Goal: Task Accomplishment & Management: Complete application form

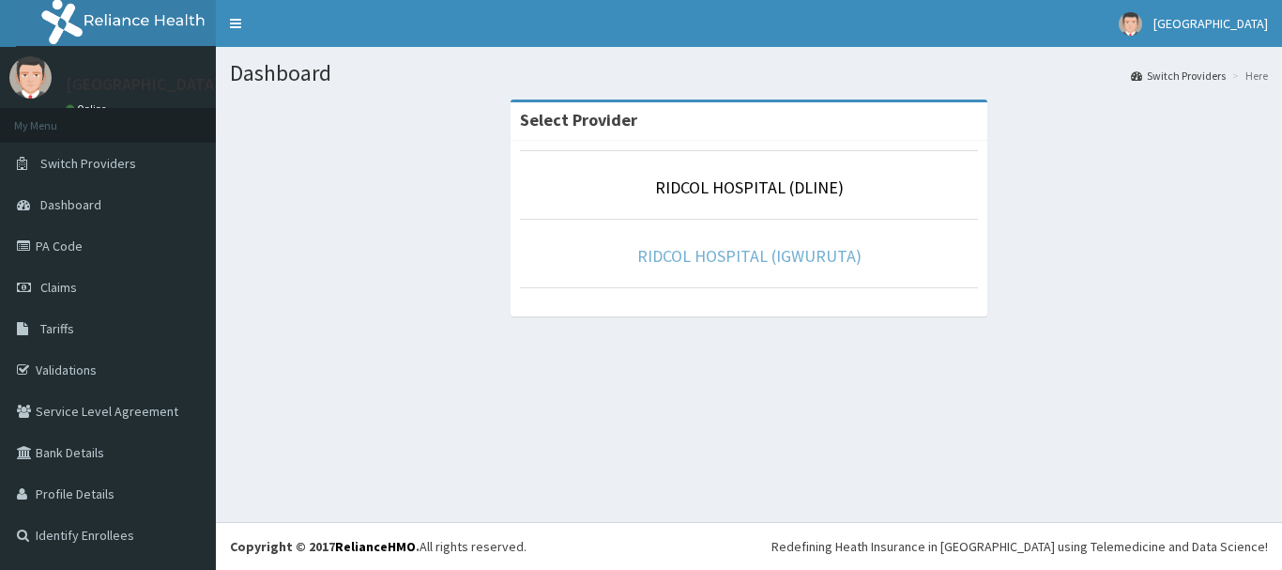
click at [713, 250] on link "RIDCOL HOSPITAL (IGWURUTA)" at bounding box center [749, 256] width 224 height 22
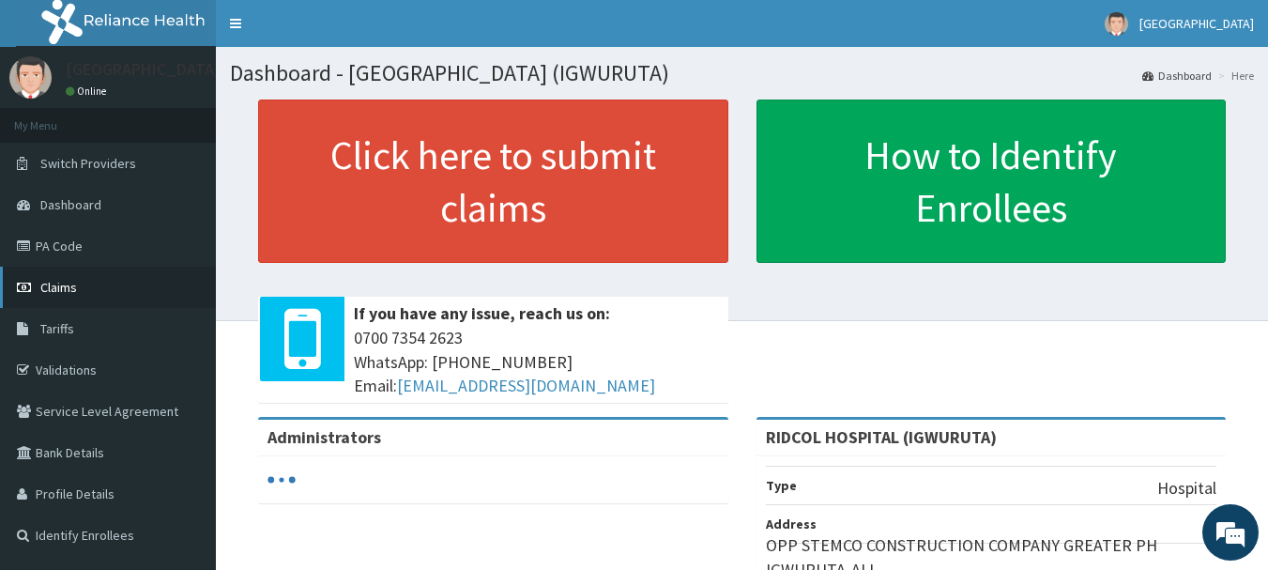
click at [59, 290] on span "Claims" at bounding box center [58, 287] width 37 height 17
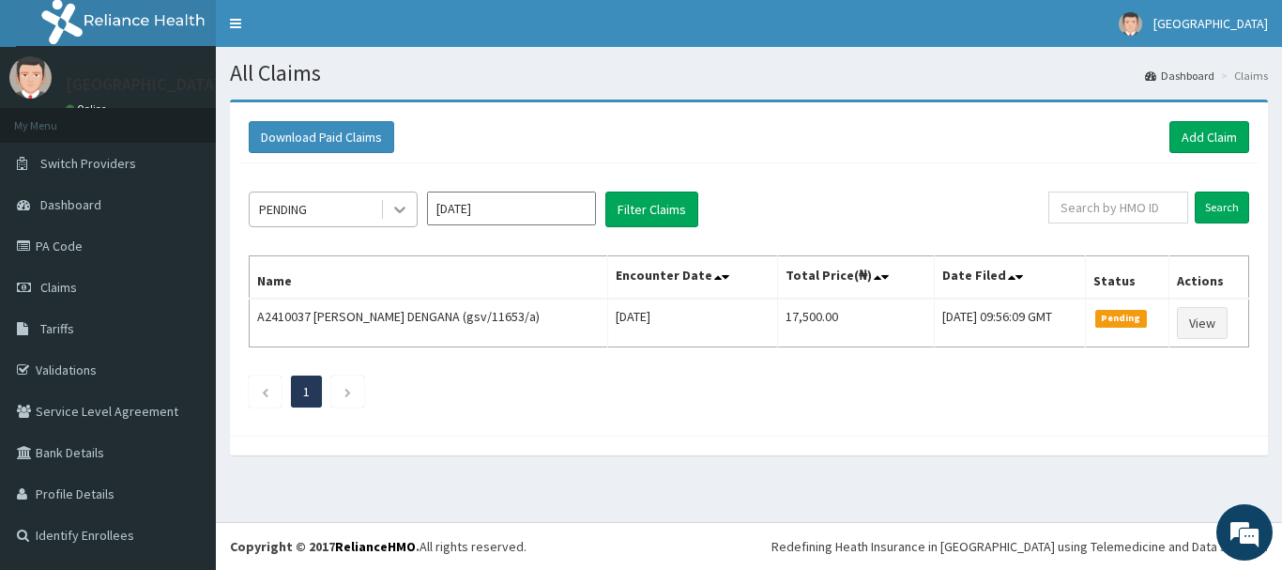
click at [394, 212] on icon at bounding box center [399, 209] width 19 height 19
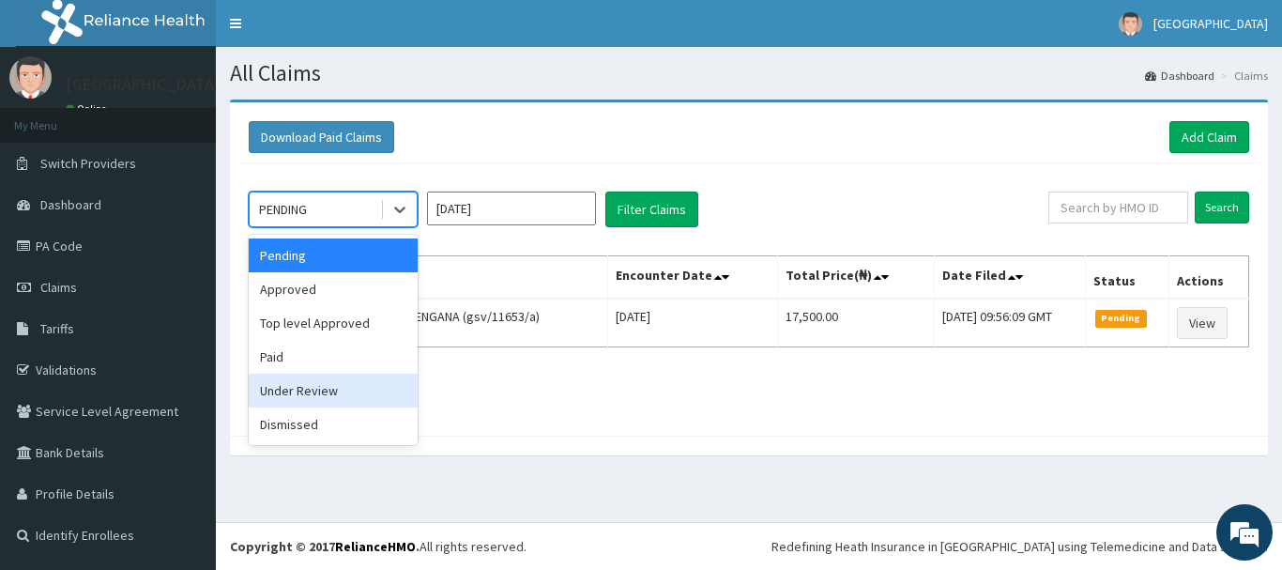
click at [321, 402] on div "Under Review" at bounding box center [333, 390] width 169 height 34
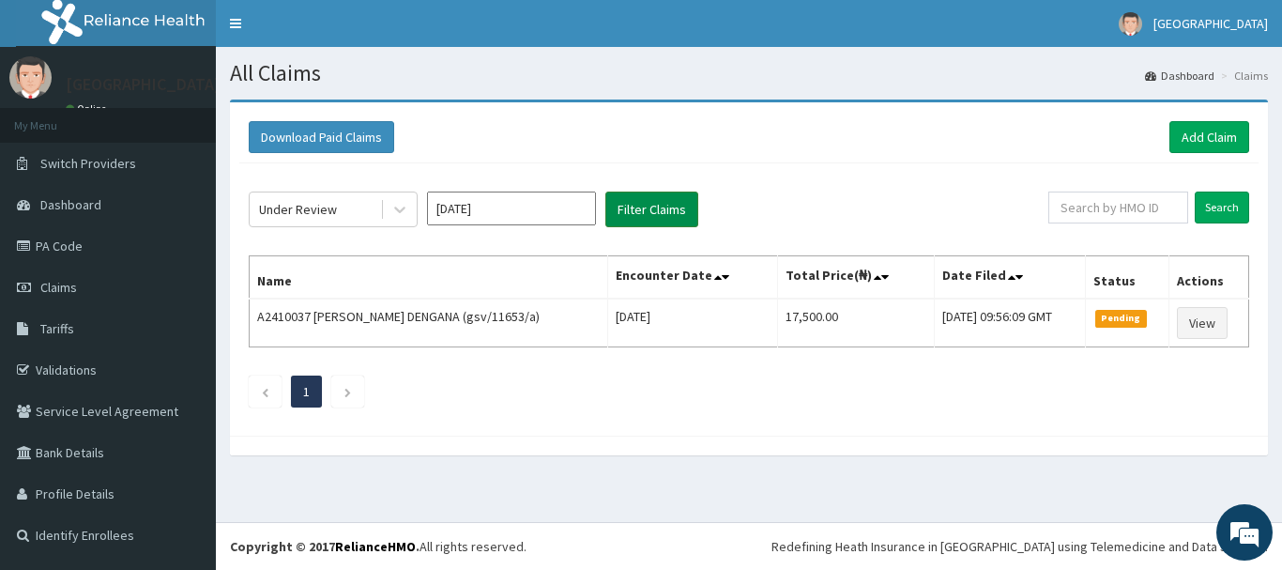
click at [632, 210] on button "Filter Claims" at bounding box center [651, 209] width 93 height 36
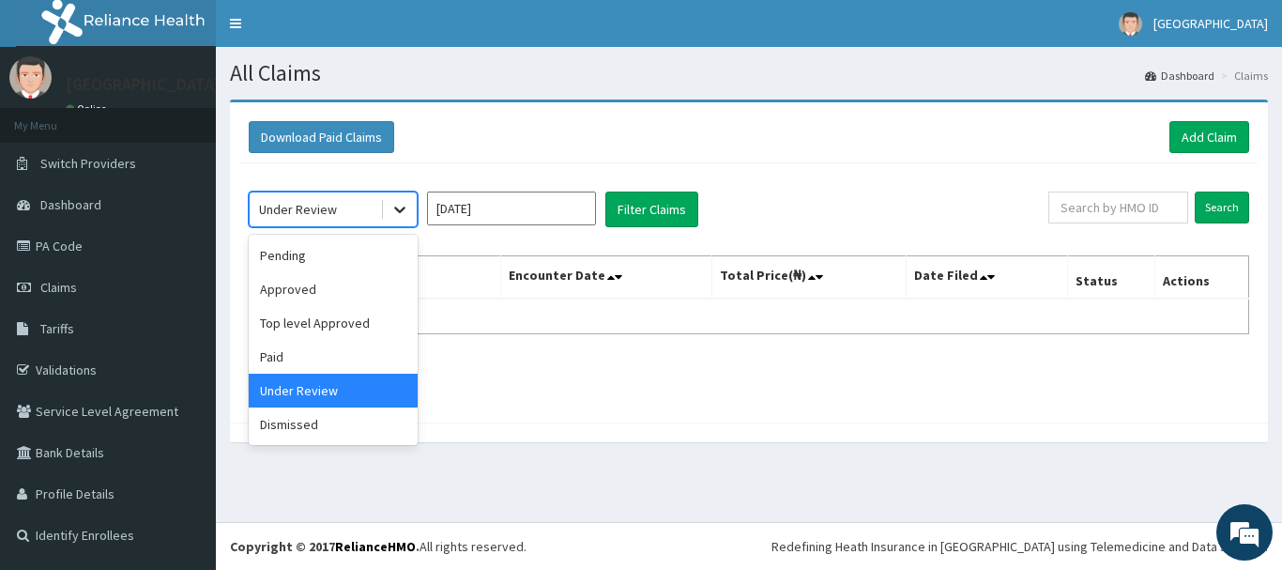
click at [403, 215] on icon at bounding box center [399, 209] width 19 height 19
click at [297, 353] on div "Paid" at bounding box center [333, 357] width 169 height 34
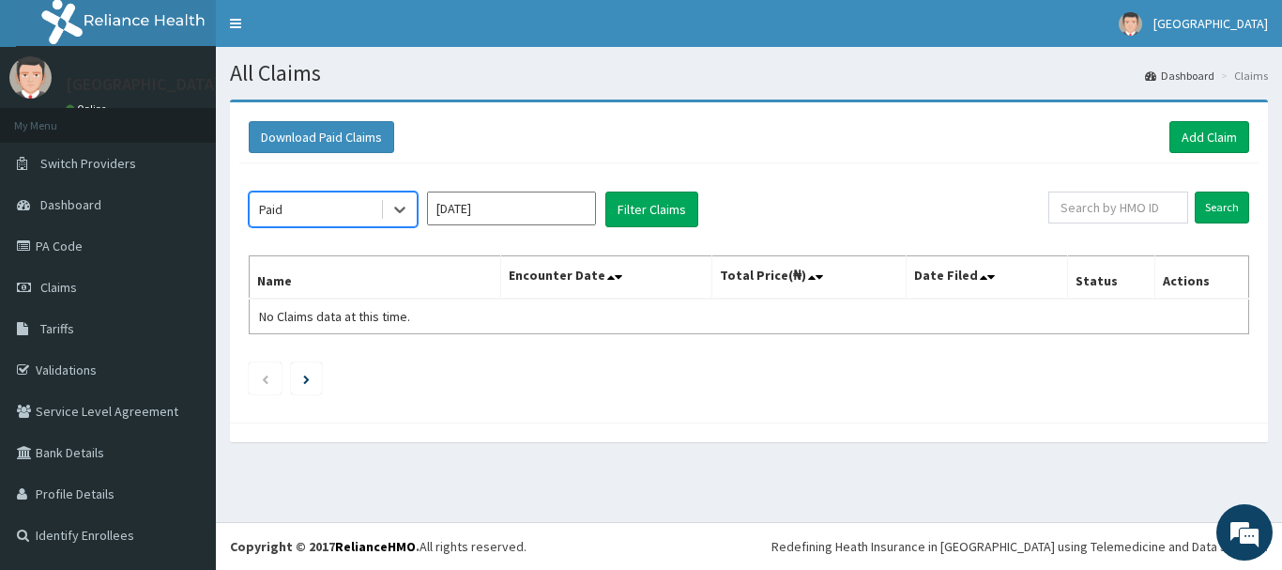
click at [507, 217] on input "[DATE]" at bounding box center [511, 208] width 169 height 34
click at [639, 229] on div "Paid Aug 2025 Filter Claims Search Name Encounter Date Total Price(₦) Date File…" at bounding box center [748, 288] width 1019 height 250
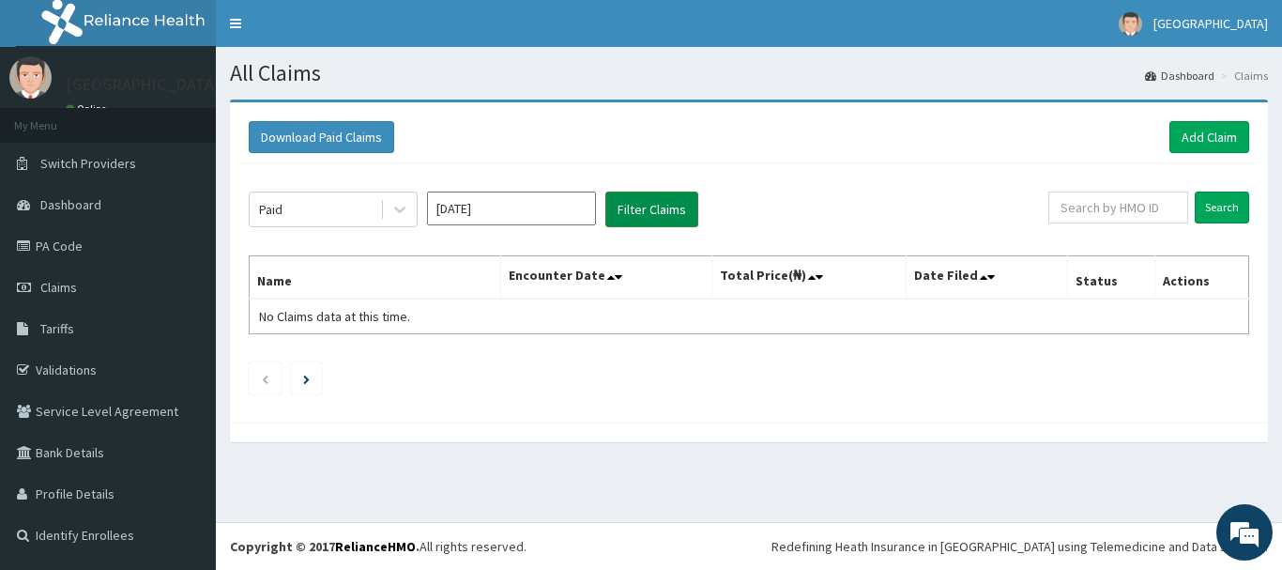
click at [642, 214] on button "Filter Claims" at bounding box center [651, 209] width 93 height 36
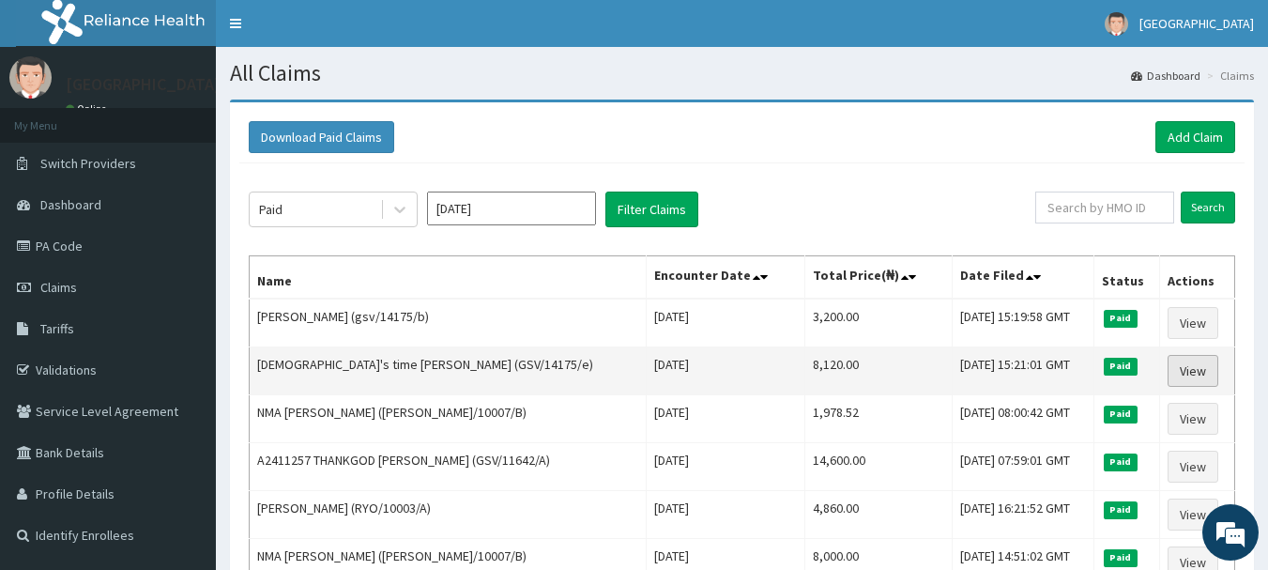
click at [1168, 361] on link "View" at bounding box center [1192, 371] width 51 height 32
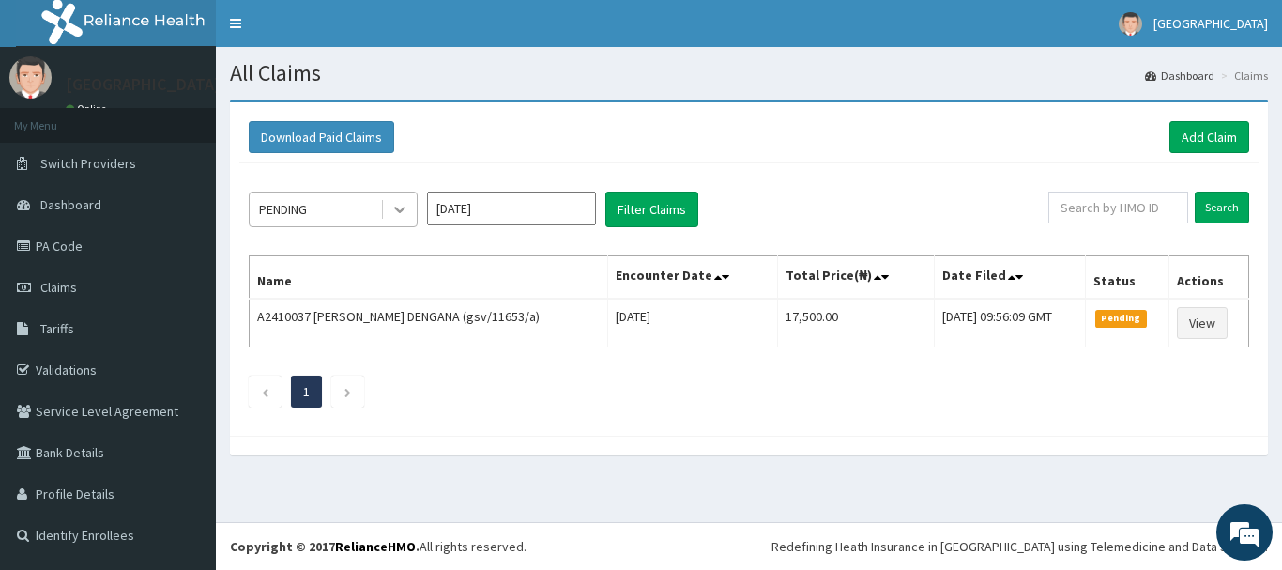
click at [400, 208] on icon at bounding box center [399, 209] width 19 height 19
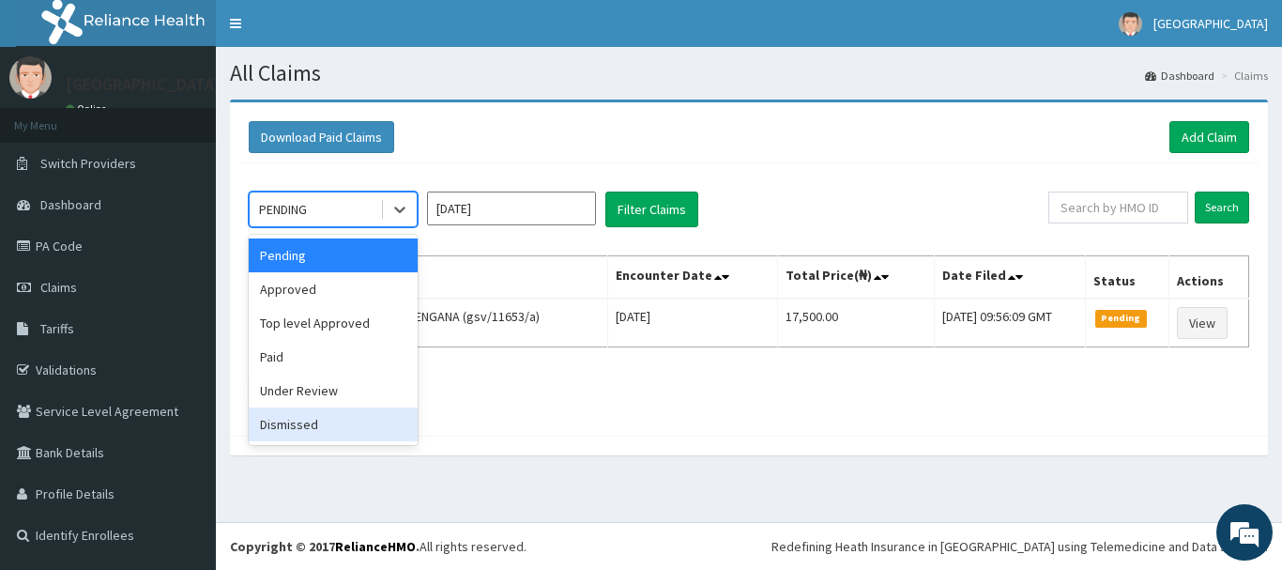
click at [358, 427] on div "Dismissed" at bounding box center [333, 424] width 169 height 34
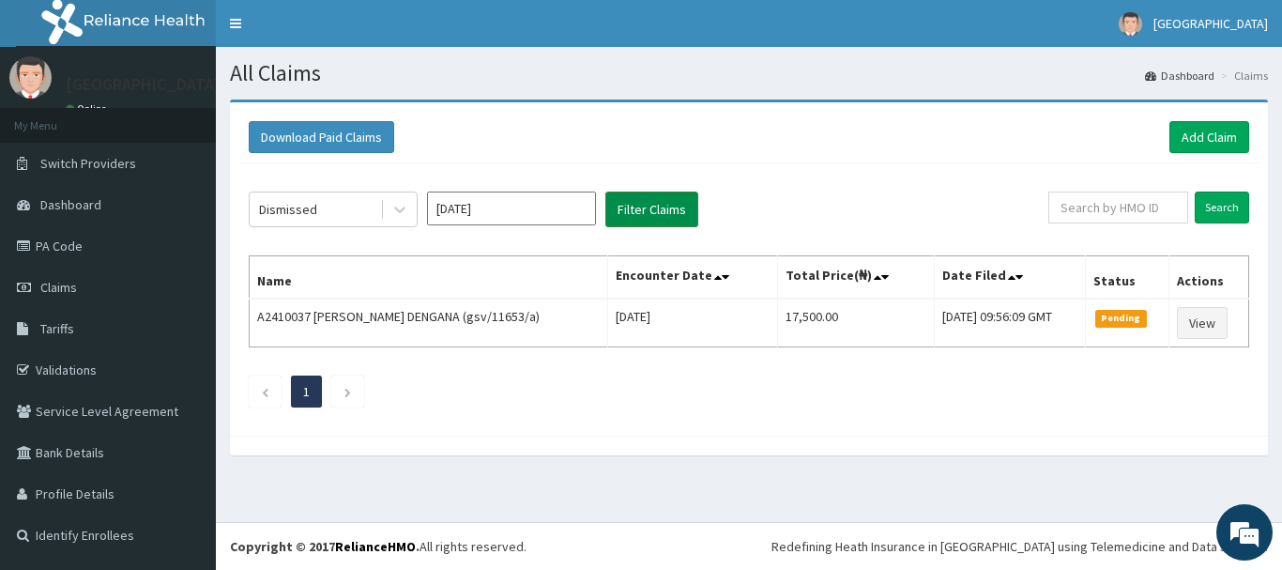
click at [646, 213] on button "Filter Claims" at bounding box center [651, 209] width 93 height 36
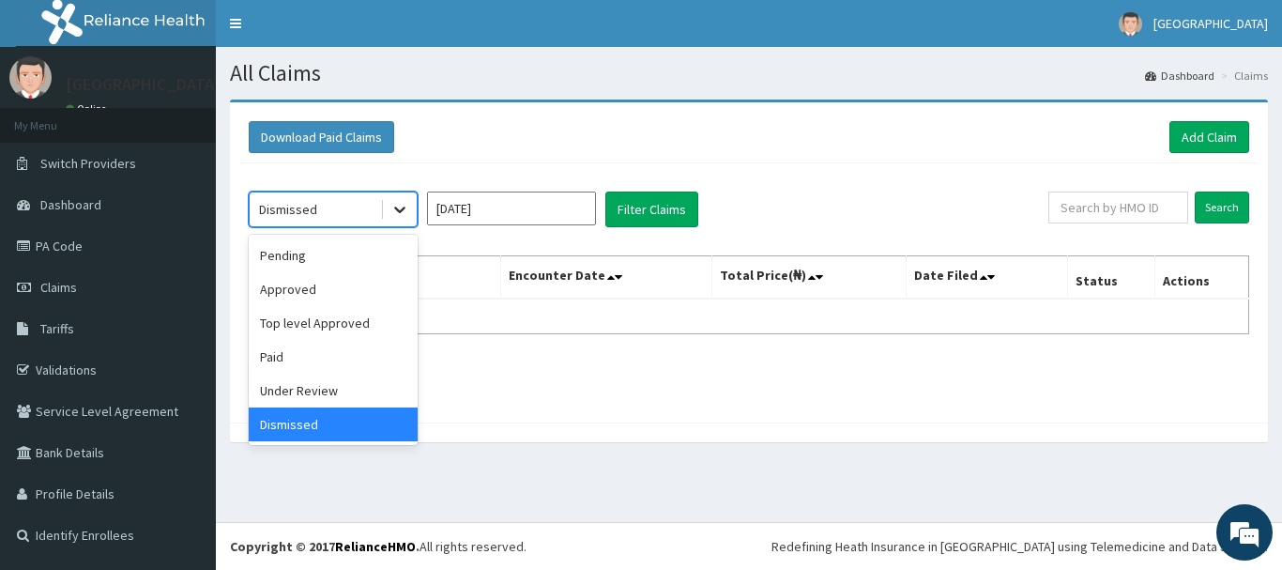
click at [407, 207] on icon at bounding box center [399, 209] width 19 height 19
click at [328, 309] on div "Top level Approved" at bounding box center [333, 323] width 169 height 34
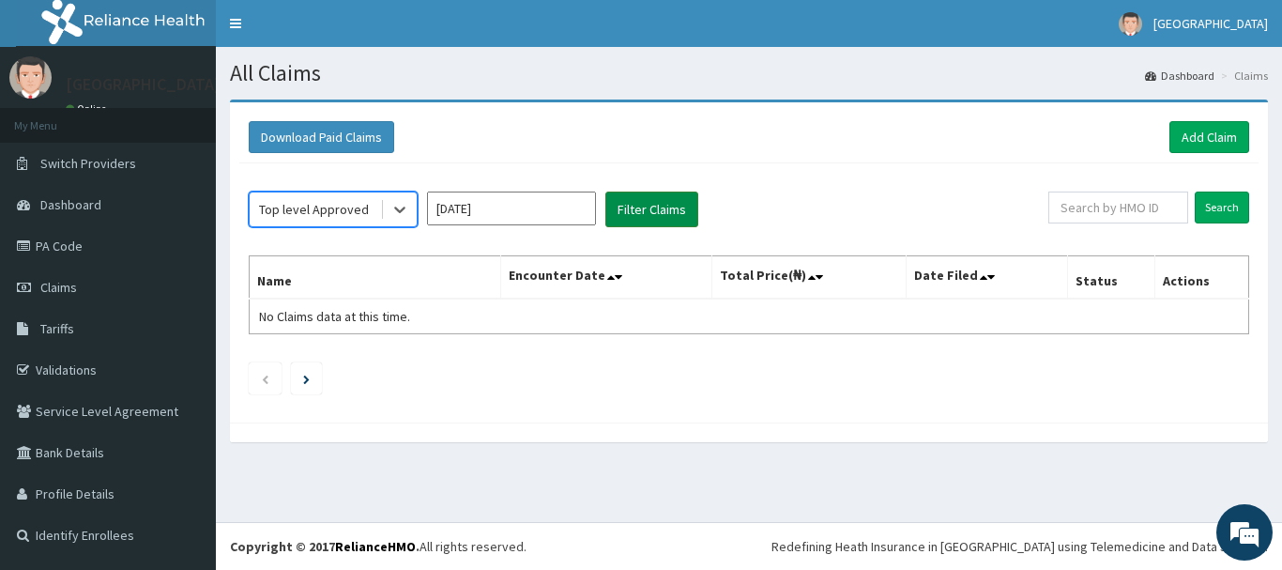
click at [651, 215] on button "Filter Claims" at bounding box center [651, 209] width 93 height 36
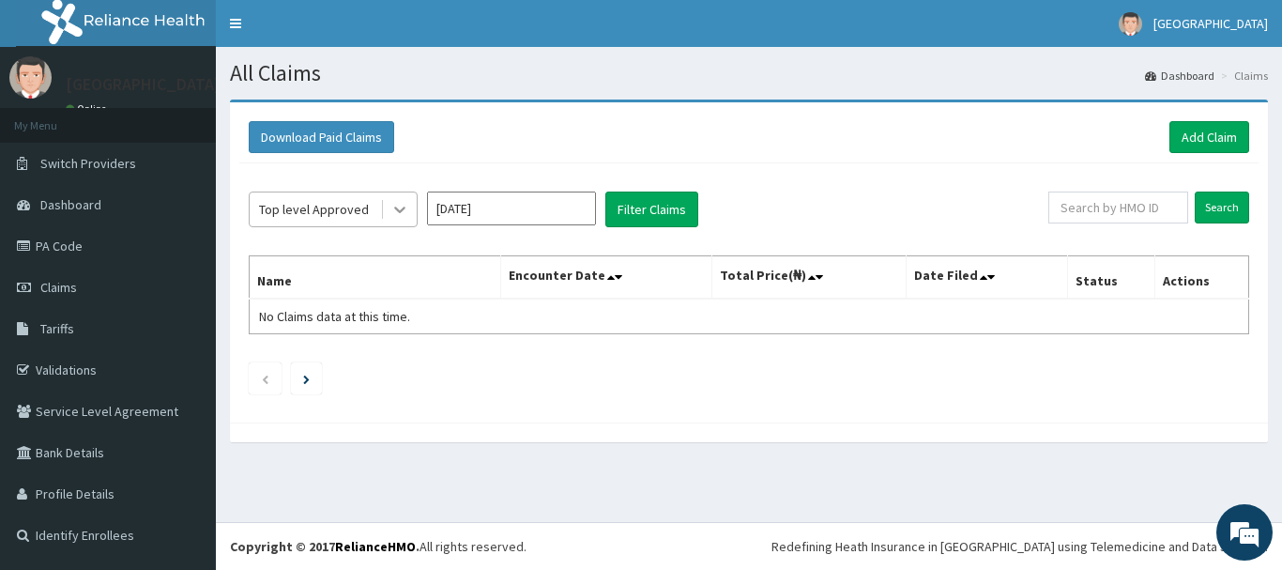
click at [393, 204] on icon at bounding box center [399, 209] width 19 height 19
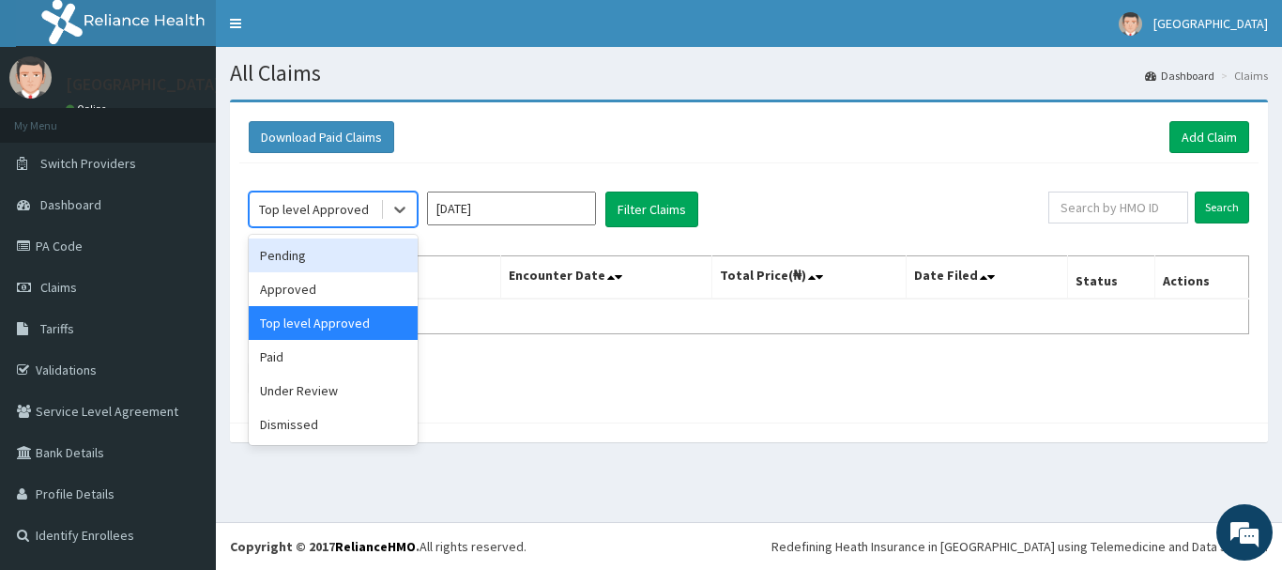
click at [381, 255] on div "Pending" at bounding box center [333, 255] width 169 height 34
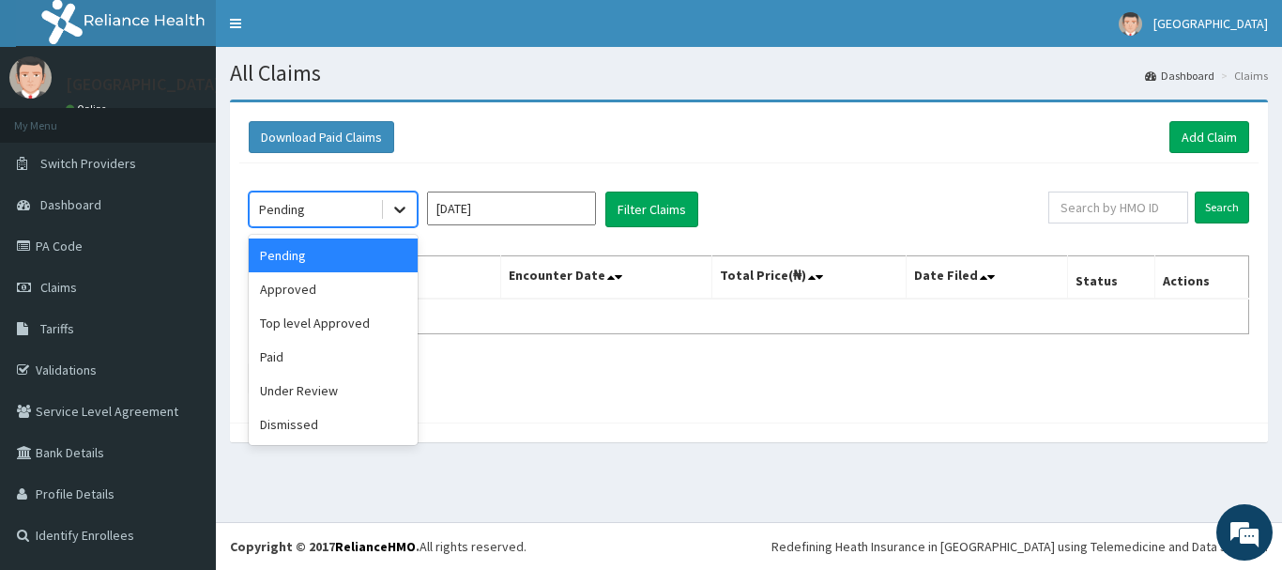
click at [393, 211] on icon at bounding box center [399, 209] width 19 height 19
click at [369, 362] on div "Paid" at bounding box center [333, 357] width 169 height 34
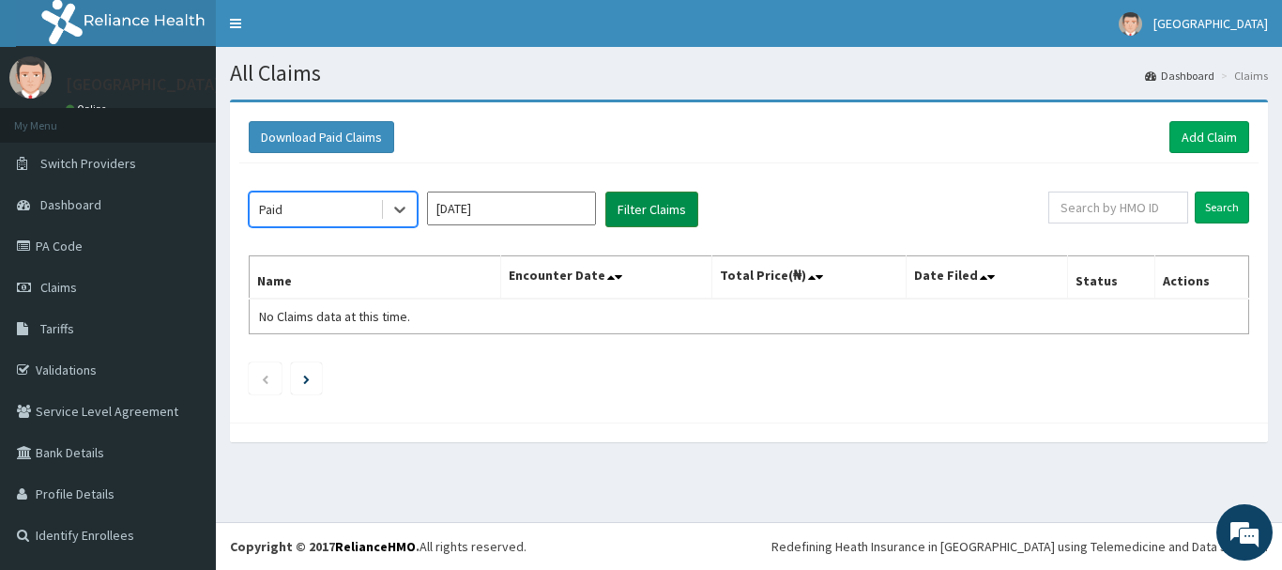
click at [640, 206] on button "Filter Claims" at bounding box center [651, 209] width 93 height 36
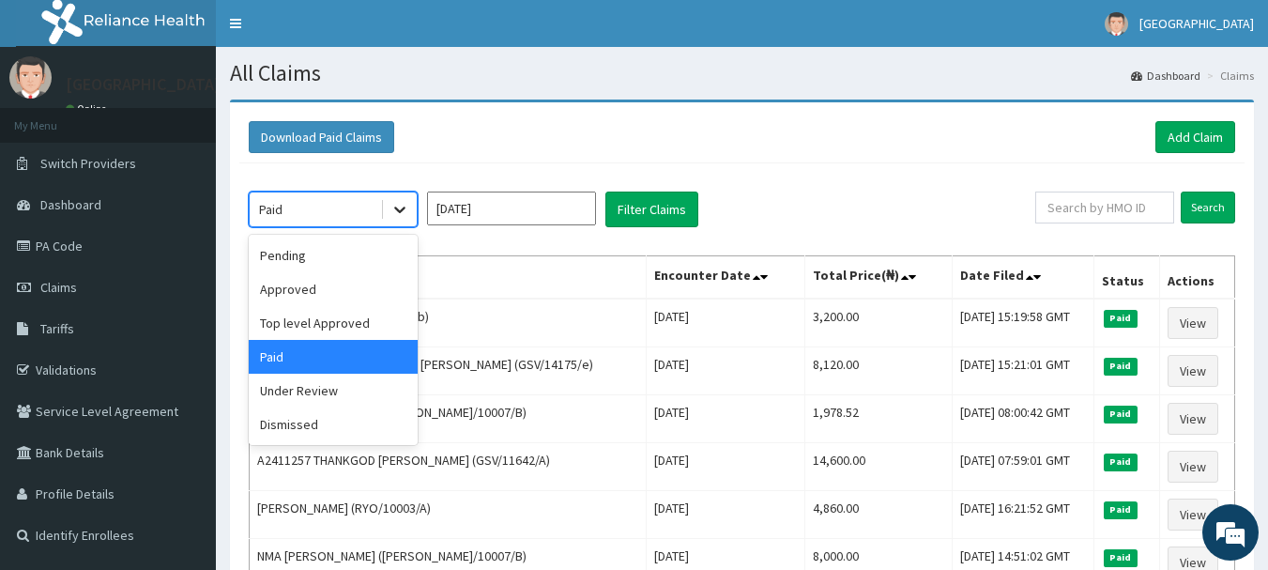
click at [396, 210] on icon at bounding box center [399, 209] width 19 height 19
click at [366, 281] on div "Approved" at bounding box center [333, 289] width 169 height 34
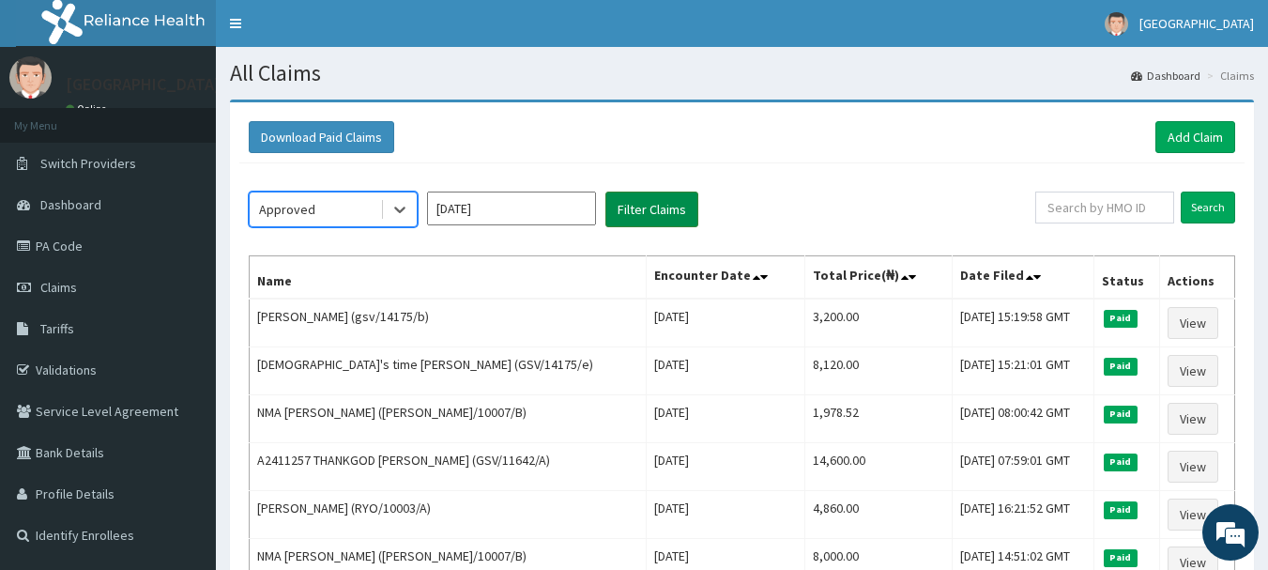
click at [634, 206] on button "Filter Claims" at bounding box center [651, 209] width 93 height 36
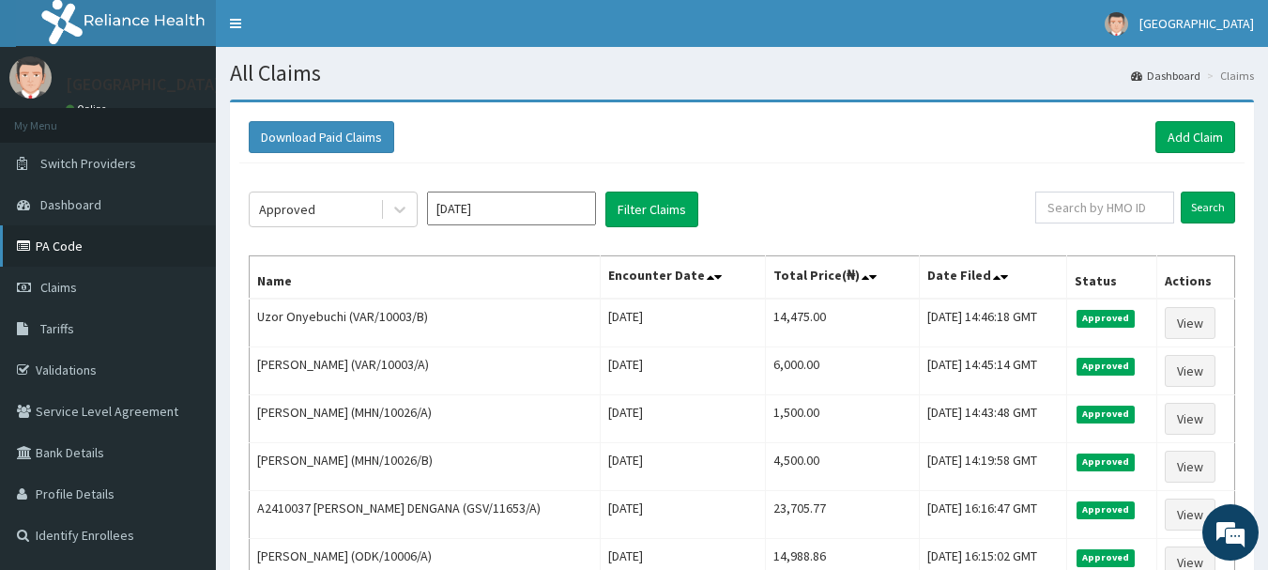
click at [75, 259] on link "PA Code" at bounding box center [108, 245] width 216 height 41
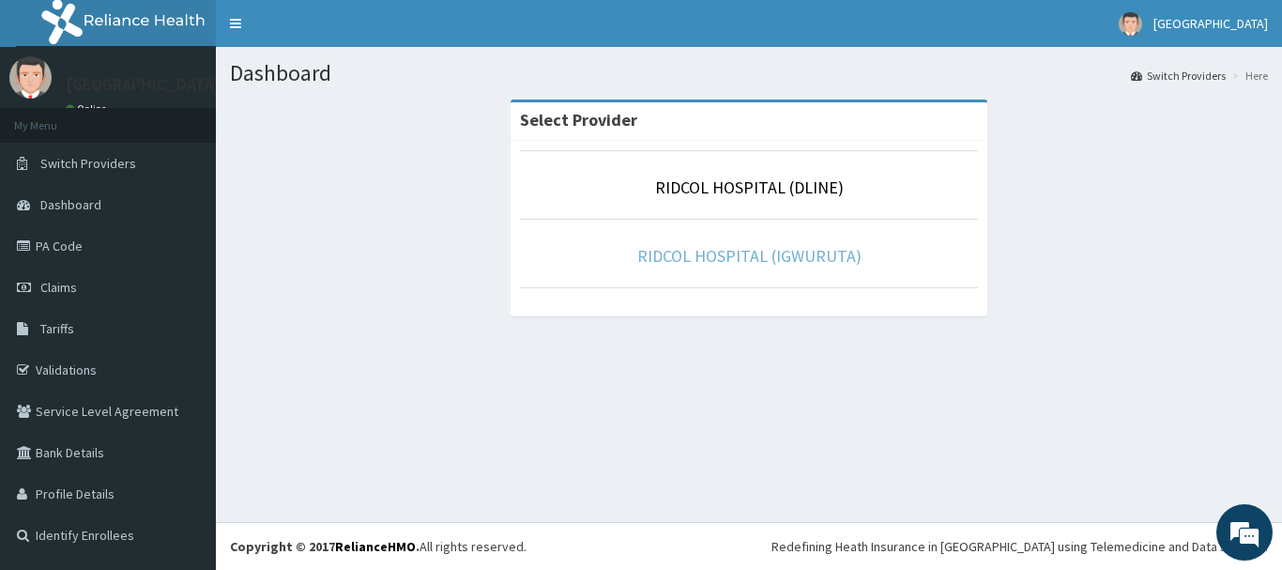
click at [723, 262] on link "RIDCOL HOSPITAL (IGWURUTA)" at bounding box center [749, 256] width 224 height 22
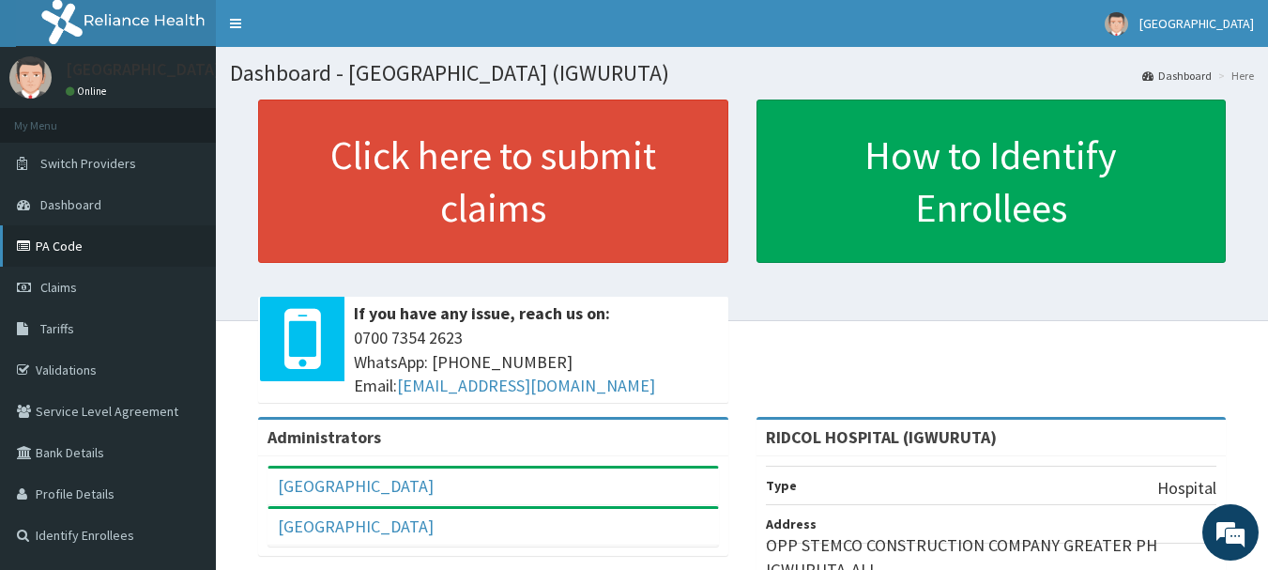
click at [185, 237] on link "PA Code" at bounding box center [108, 245] width 216 height 41
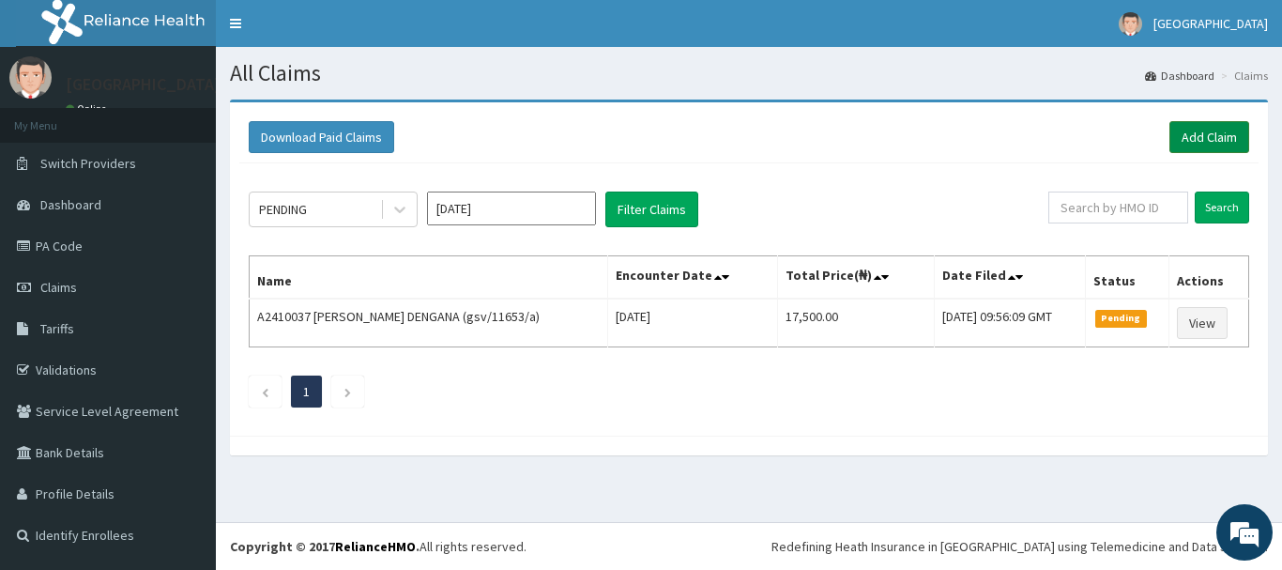
click at [1202, 132] on link "Add Claim" at bounding box center [1209, 137] width 80 height 32
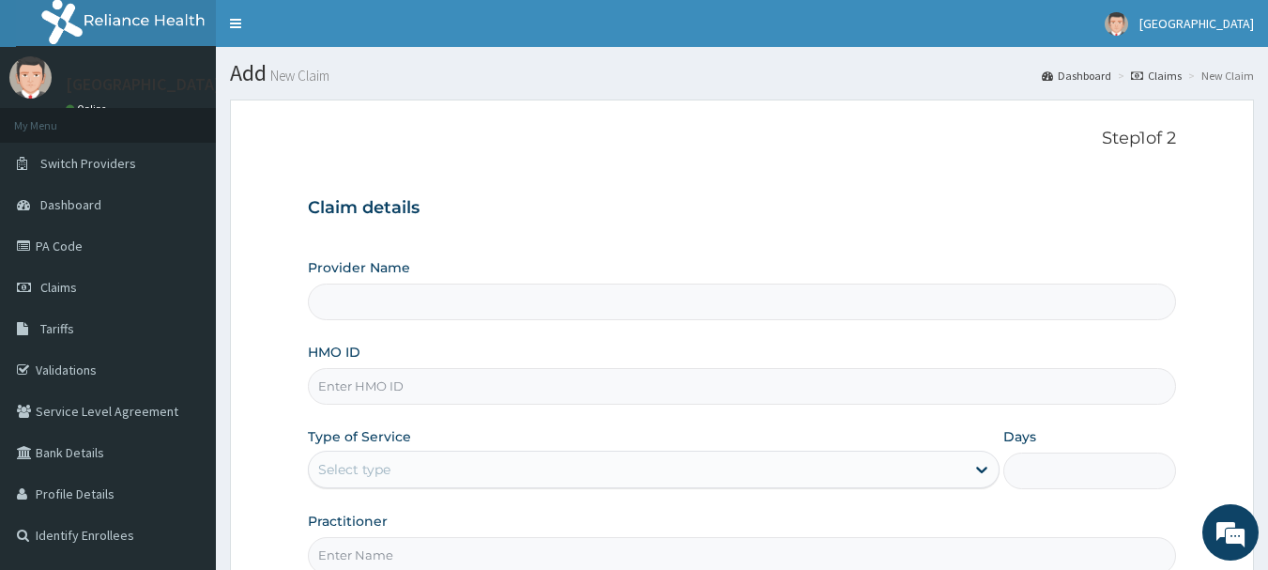
type input "RIDCOL HOSPITAL (IGWURUTA)"
click at [370, 394] on input "HMO ID" at bounding box center [742, 386] width 869 height 37
paste input "SFL/10114/C"
click at [342, 385] on input "SFL/10114/C" at bounding box center [742, 386] width 869 height 37
type input "SFL/10114/C"
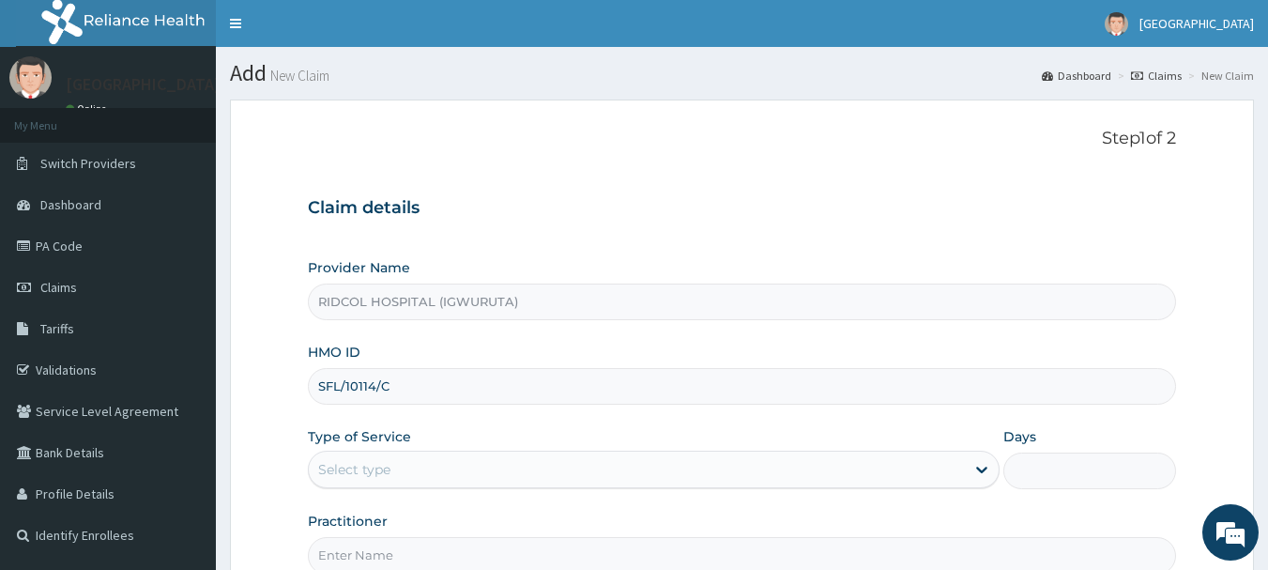
click at [352, 475] on div "Select type" at bounding box center [354, 469] width 72 height 19
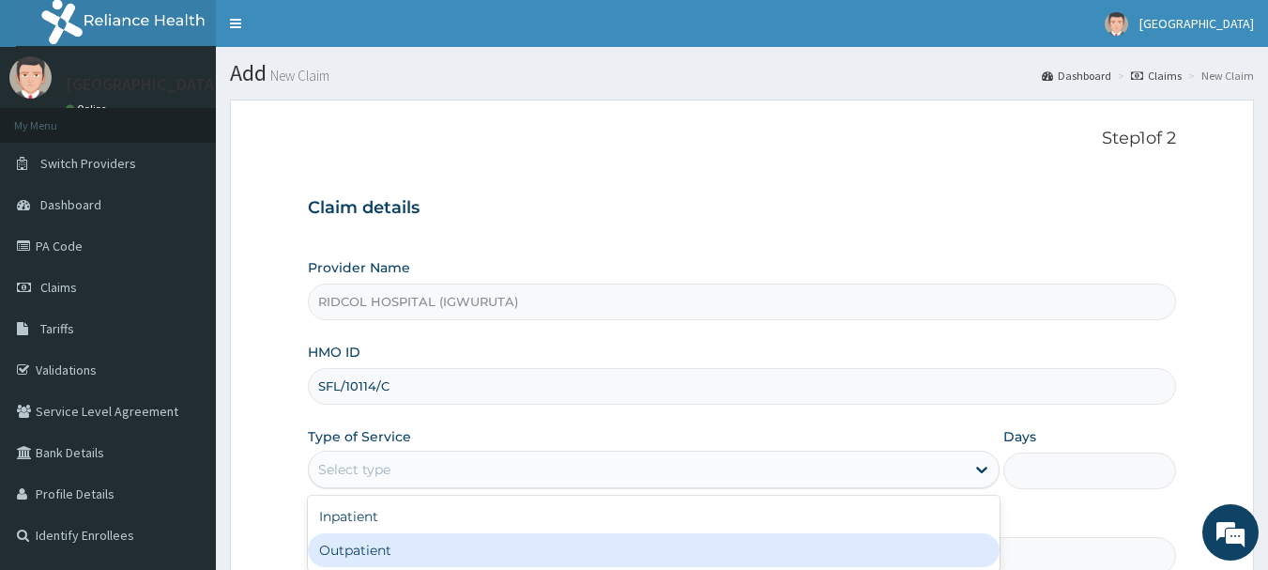
click at [355, 552] on div "Outpatient" at bounding box center [654, 550] width 692 height 34
type input "1"
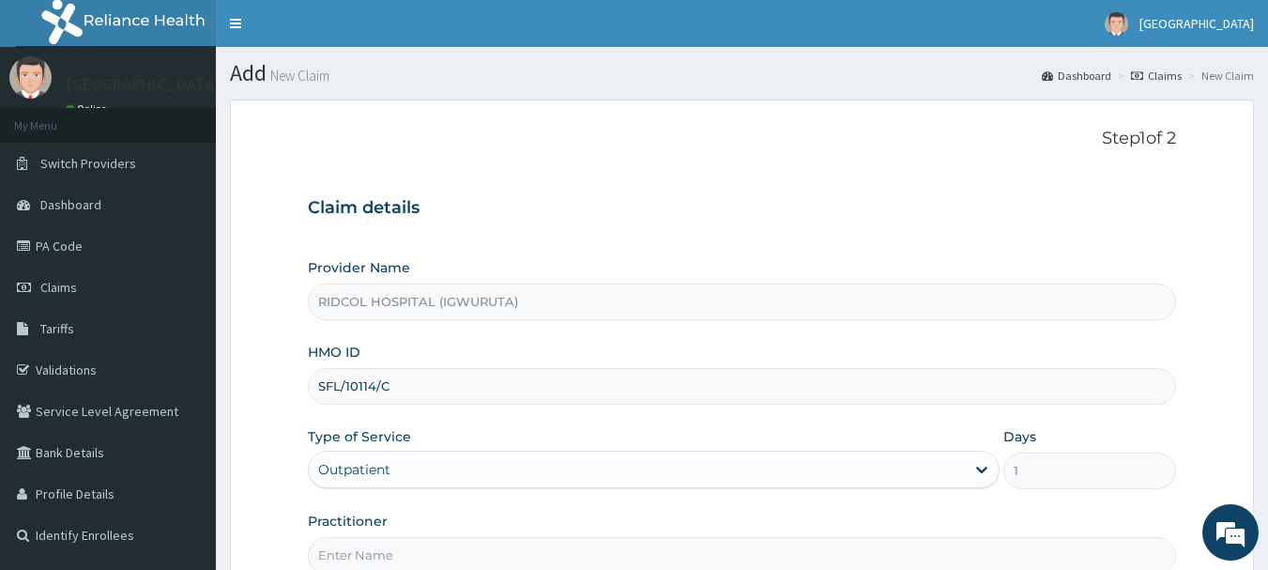
click at [396, 552] on input "Practitioner" at bounding box center [742, 555] width 869 height 37
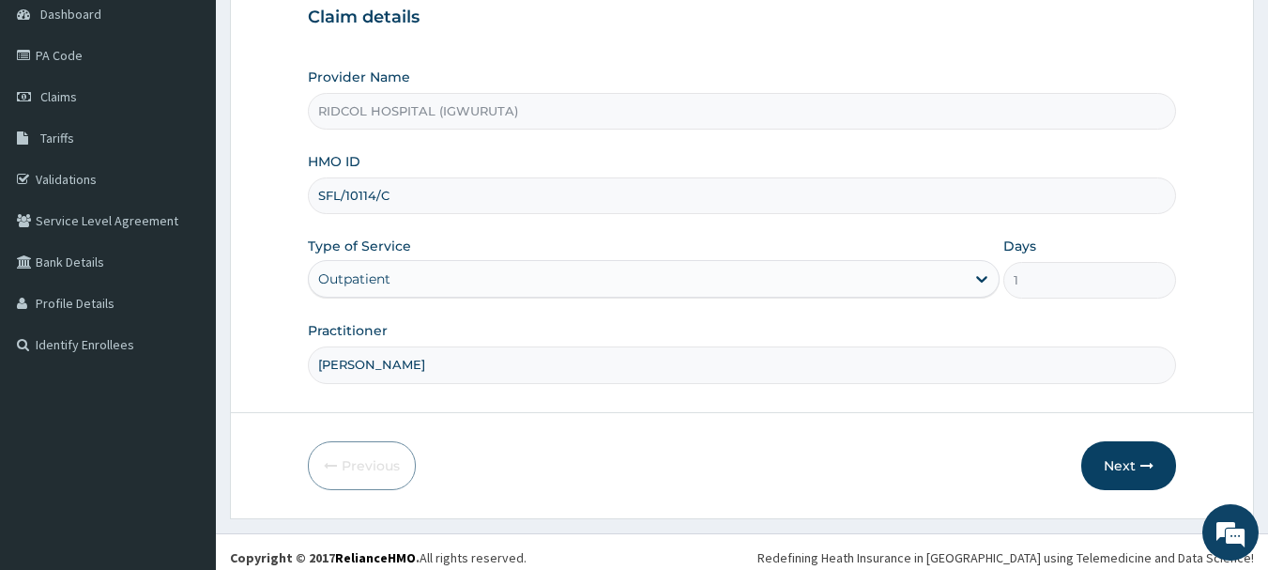
scroll to position [202, 0]
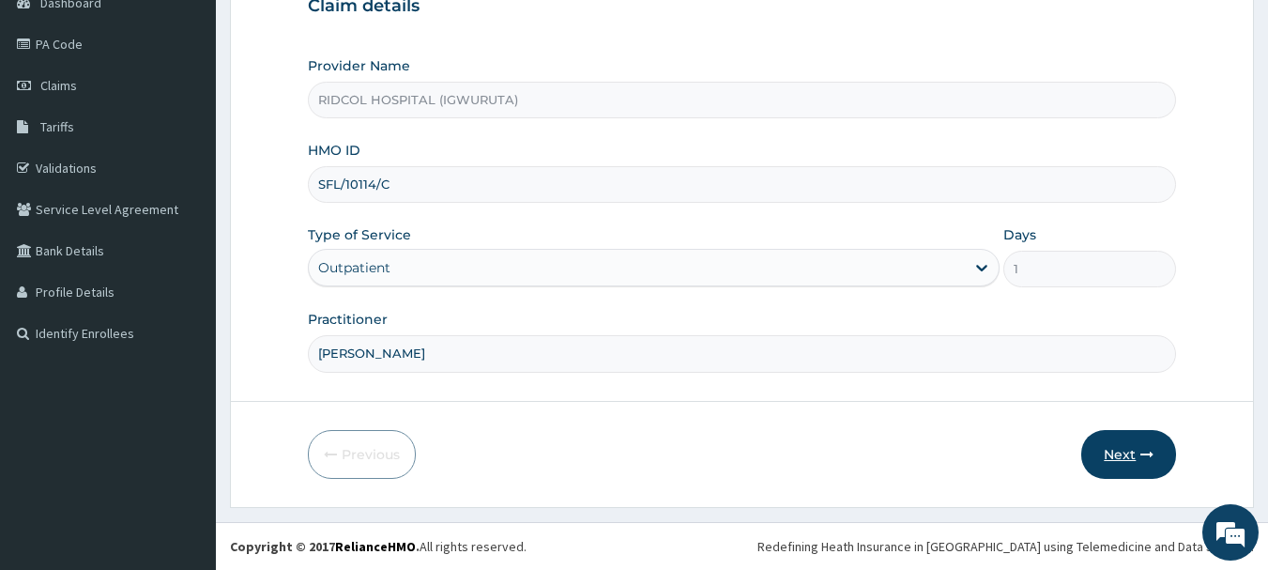
type input "[PERSON_NAME]"
click at [1110, 448] on button "Next" at bounding box center [1128, 454] width 95 height 49
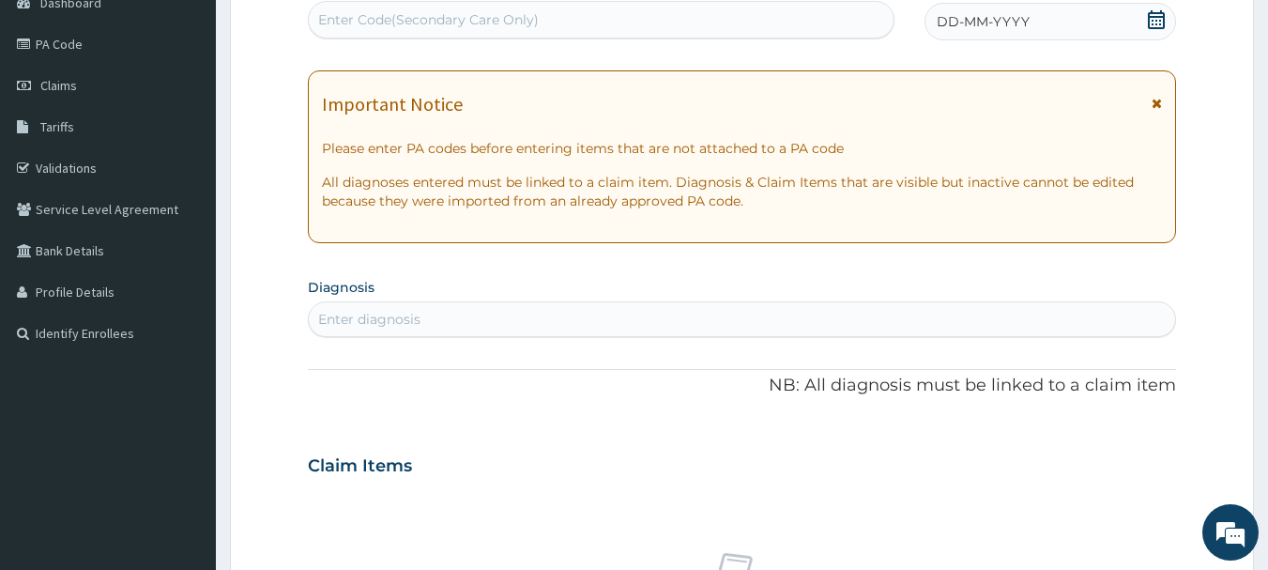
click at [394, 20] on div "Enter Code(Secondary Care Only)" at bounding box center [428, 19] width 221 height 19
paste input "PA/2856DA"
type input "PA/2856DA"
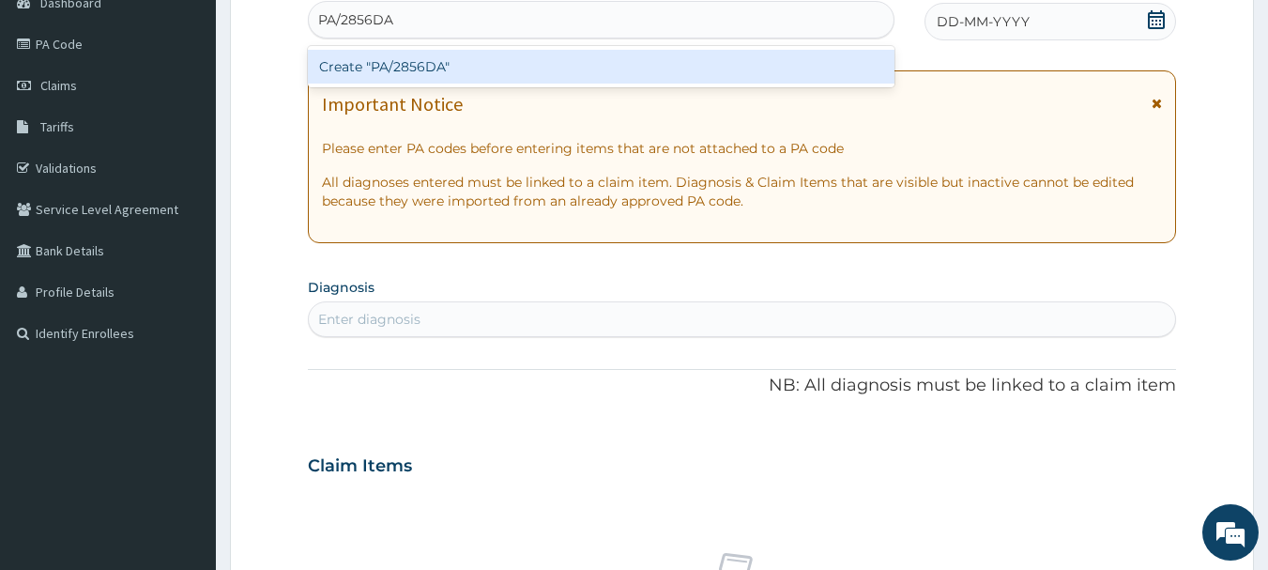
click at [590, 71] on div "Create "PA/2856DA"" at bounding box center [601, 67] width 587 height 34
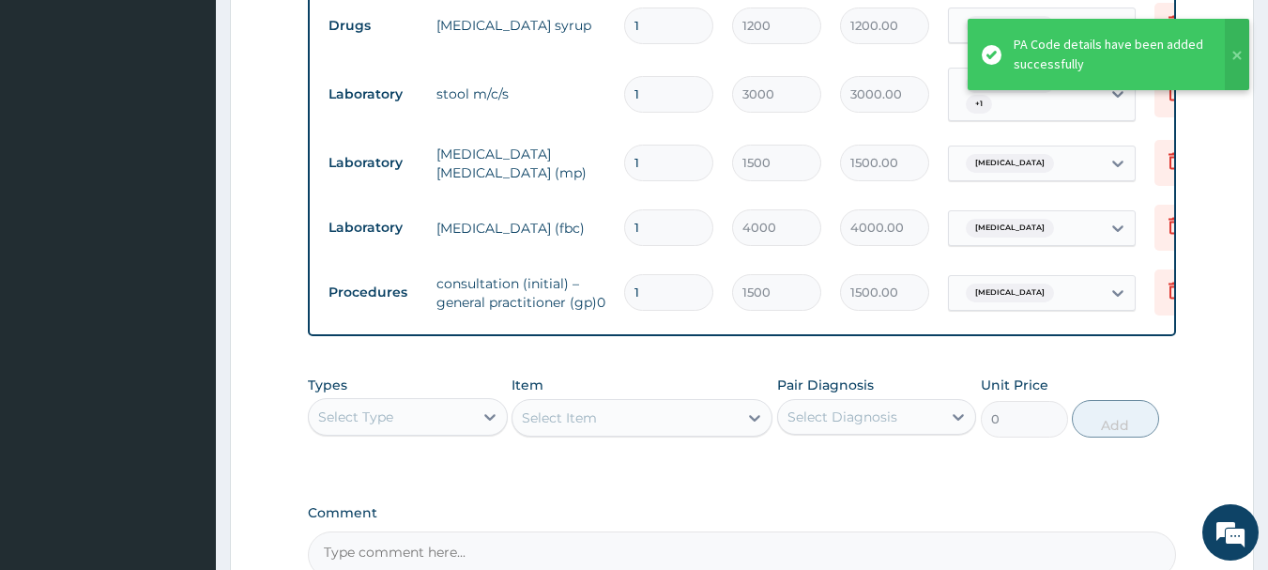
scroll to position [1242, 0]
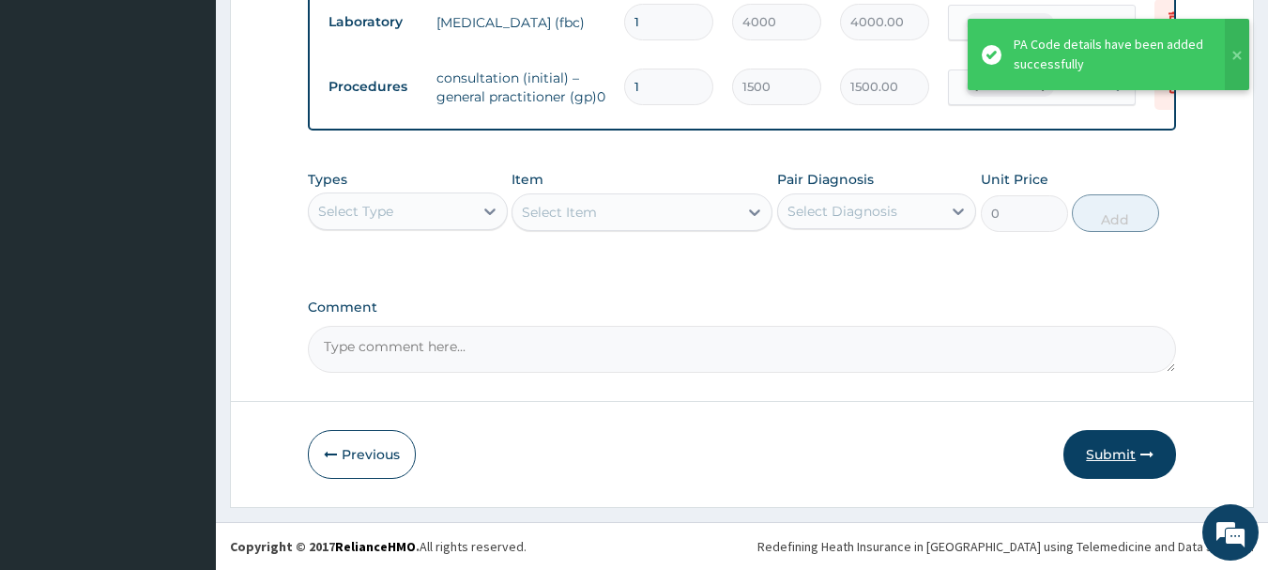
click at [1131, 449] on button "Submit" at bounding box center [1119, 454] width 113 height 49
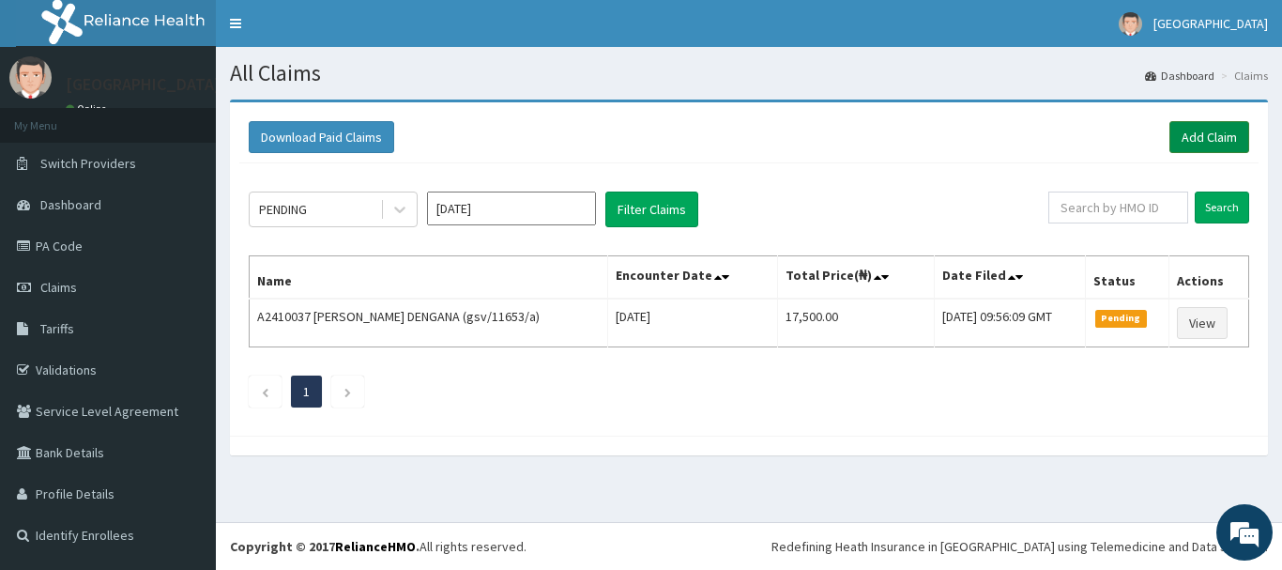
click at [1212, 140] on link "Add Claim" at bounding box center [1209, 137] width 80 height 32
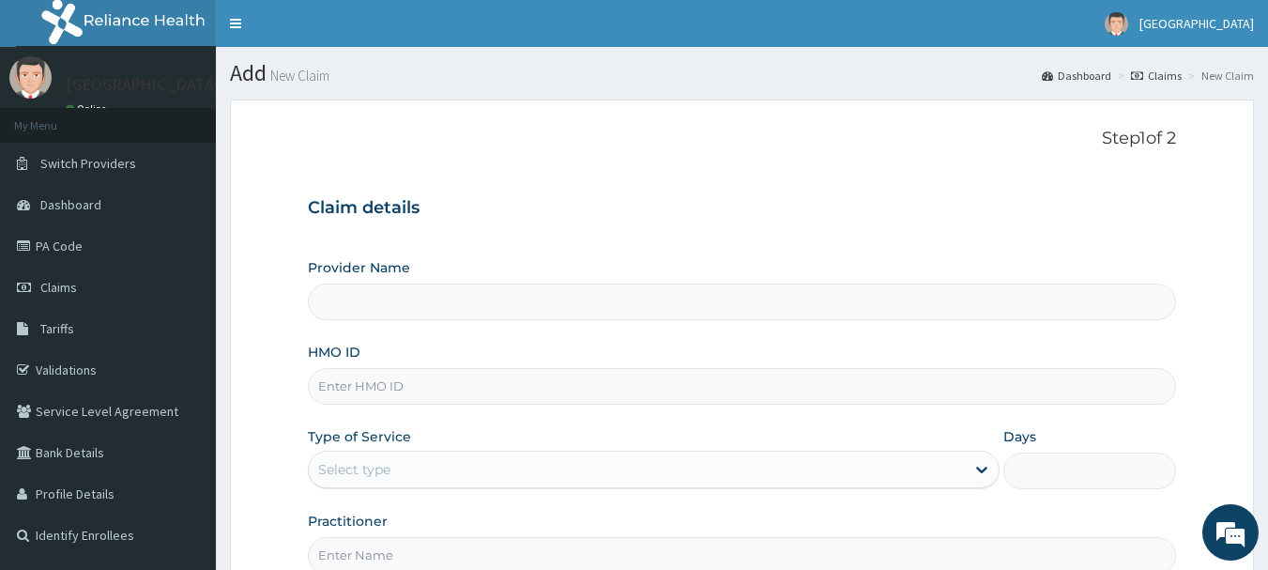
click at [464, 395] on input "HMO ID" at bounding box center [742, 386] width 869 height 37
type input "RIDCOL HOSPITAL (IGWURUTA)"
paste input "SFL/10114/C"
click at [345, 388] on input "SFL/10114/C" at bounding box center [742, 386] width 869 height 37
type input "SFL/10114/C"
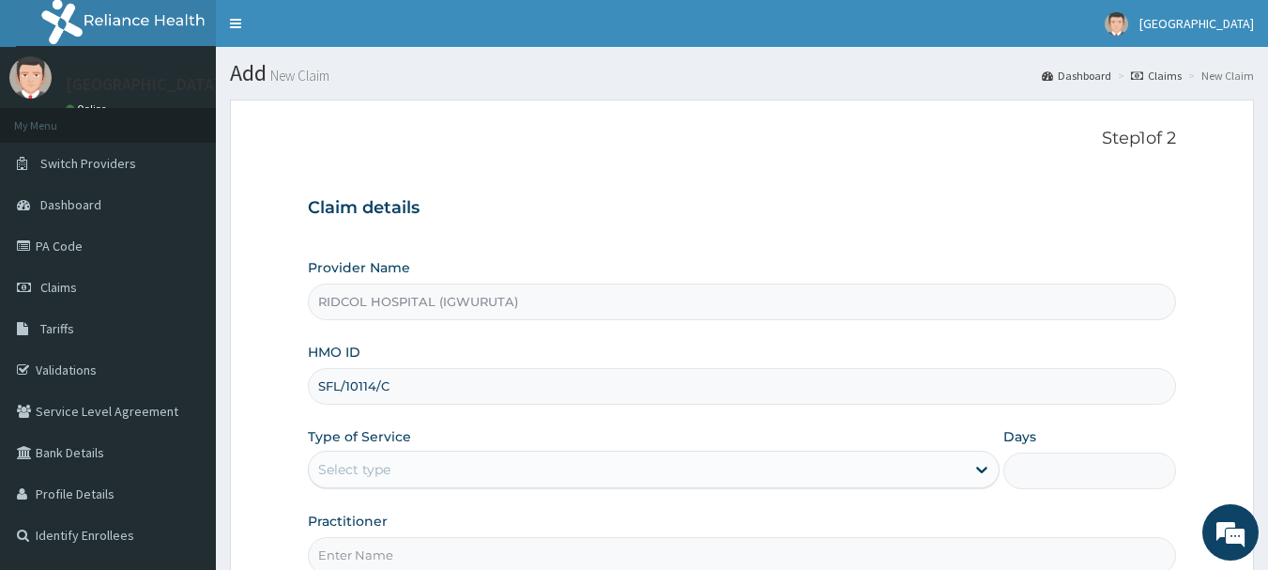
click at [362, 474] on div "Select type" at bounding box center [354, 469] width 72 height 19
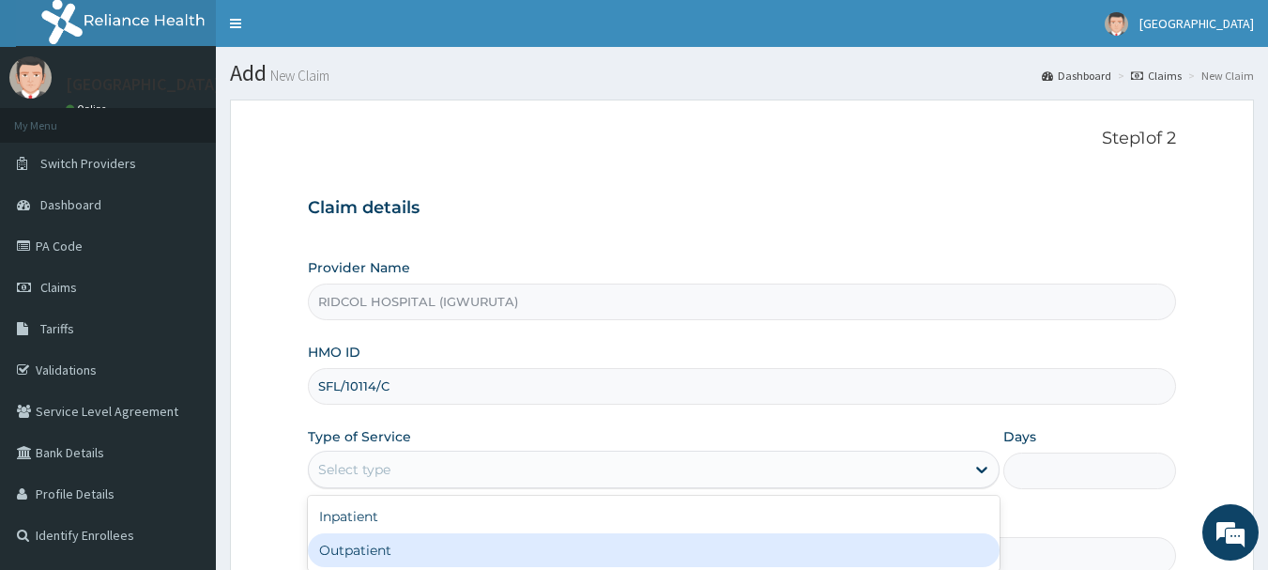
click at [371, 551] on div "Outpatient" at bounding box center [654, 550] width 692 height 34
type input "1"
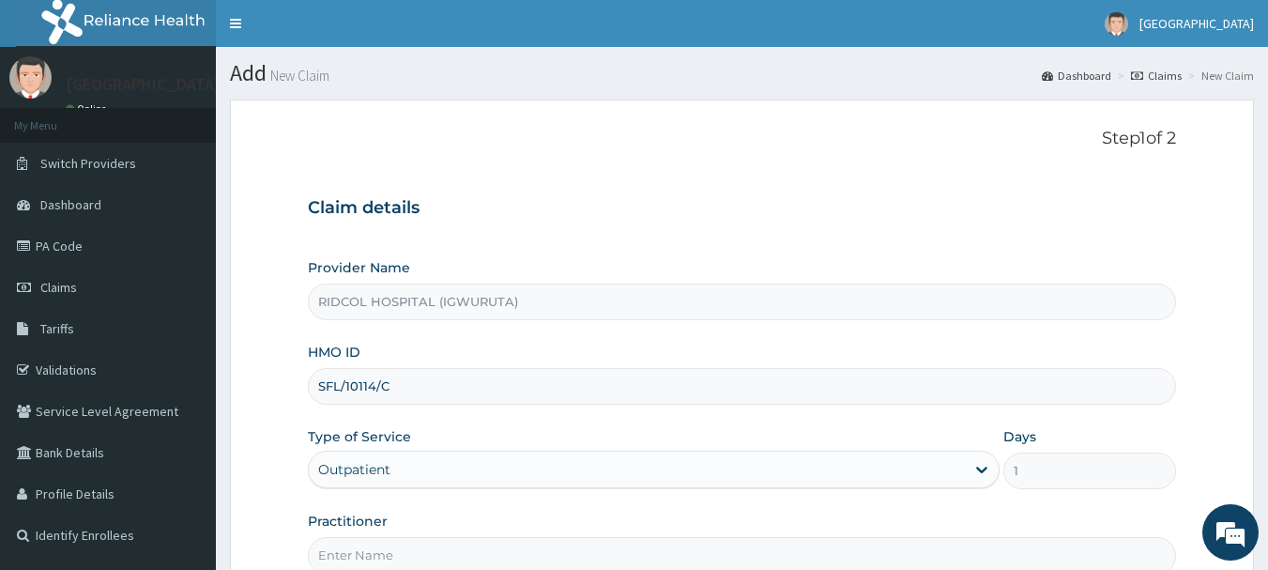
click at [374, 556] on input "Practitioner" at bounding box center [742, 555] width 869 height 37
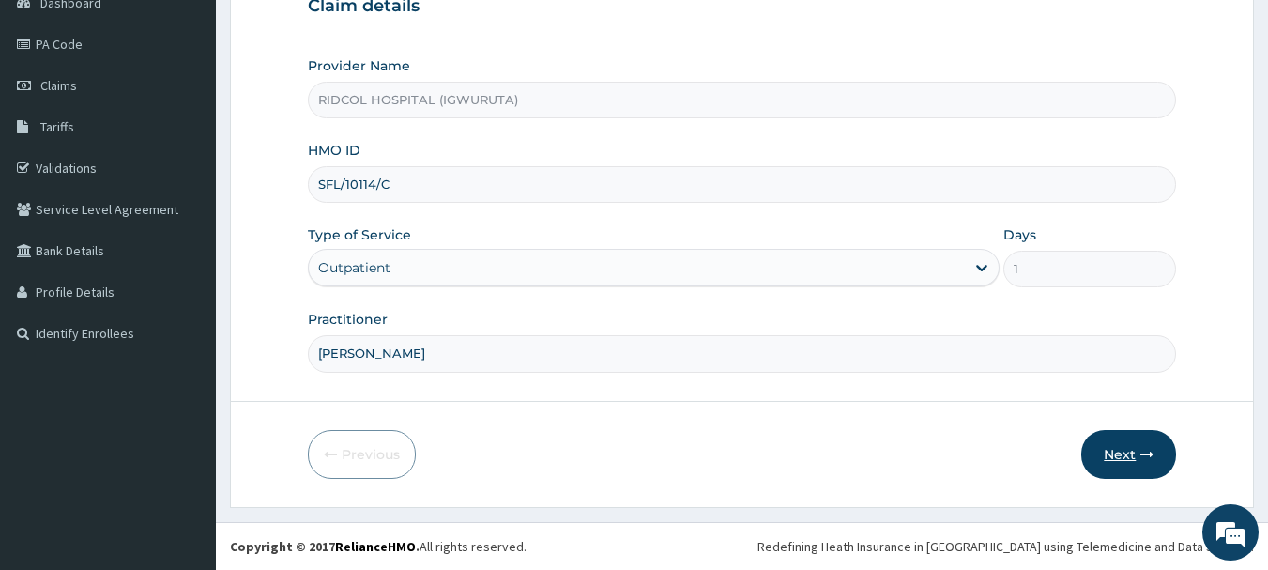
type input "[PERSON_NAME]"
click at [1128, 441] on button "Next" at bounding box center [1128, 454] width 95 height 49
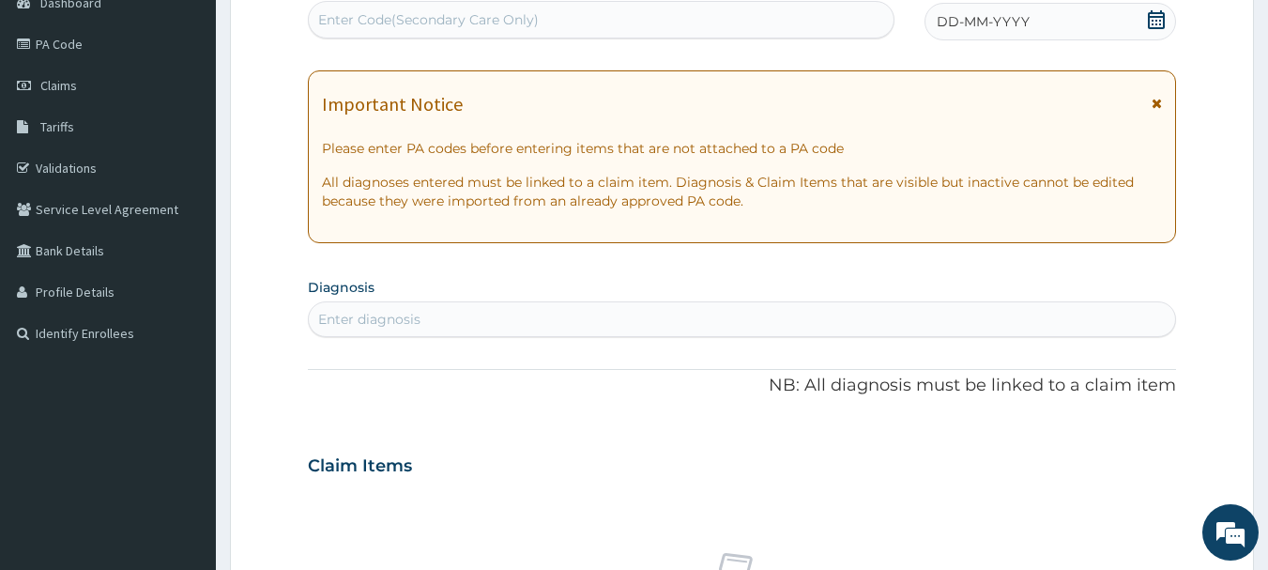
click at [453, 26] on div "Enter Code(Secondary Care Only)" at bounding box center [428, 19] width 221 height 19
paste input "PA/D6DE65"
type input "PA/D6DE65"
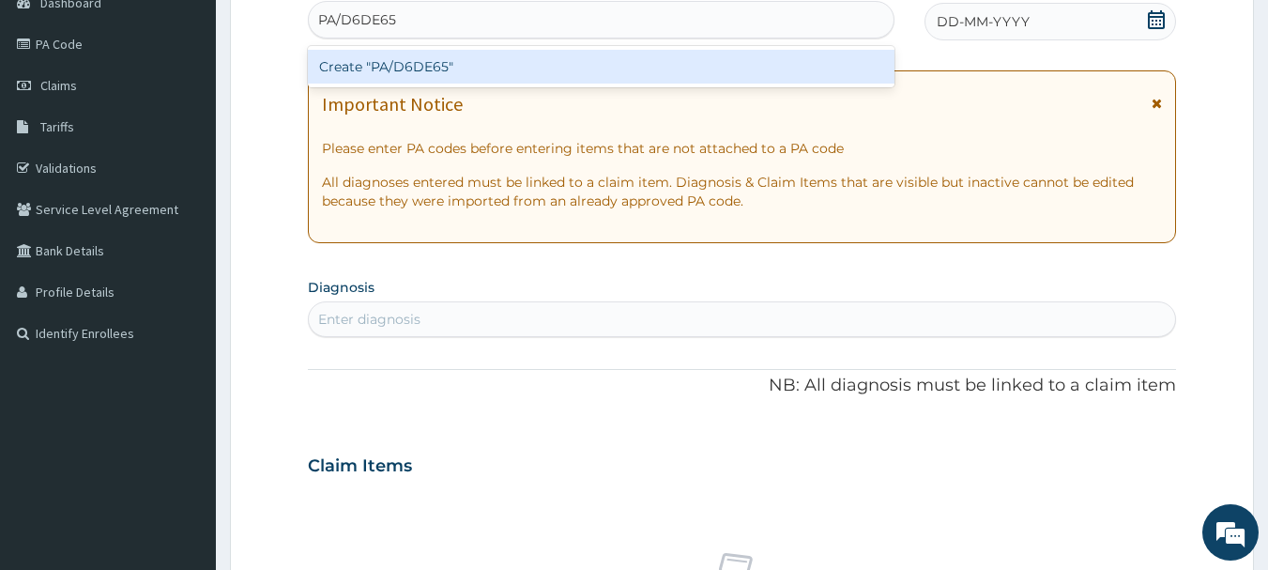
click at [650, 47] on div "Create "PA/D6DE65"" at bounding box center [601, 66] width 587 height 41
click at [647, 65] on div "Create "PA/D6DE65"" at bounding box center [601, 67] width 587 height 34
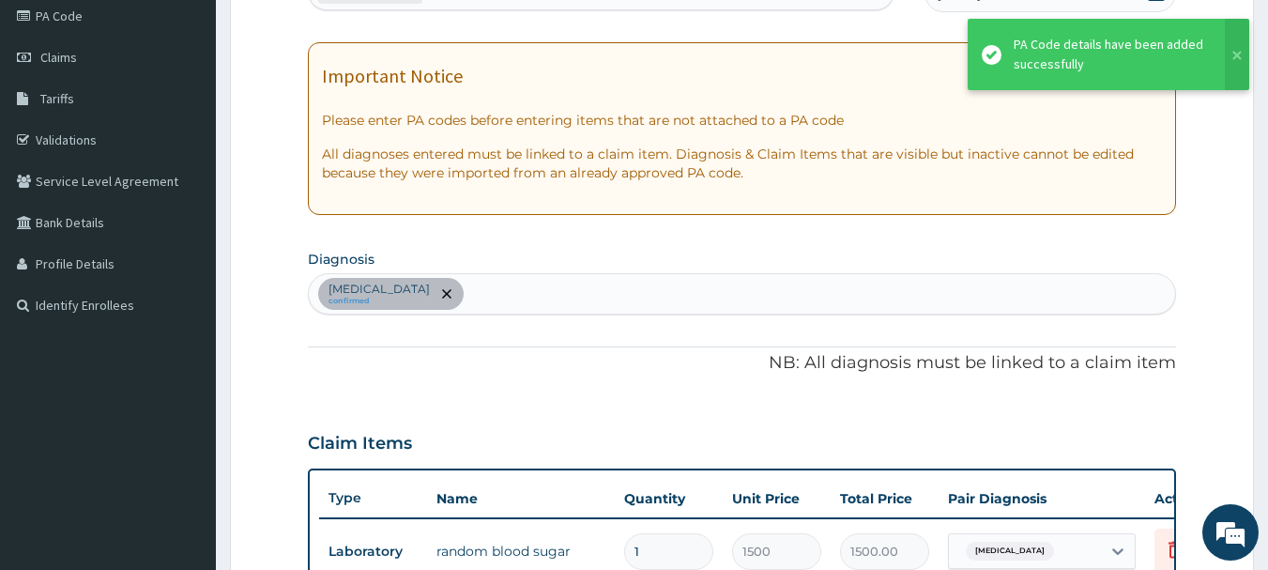
scroll to position [708, 0]
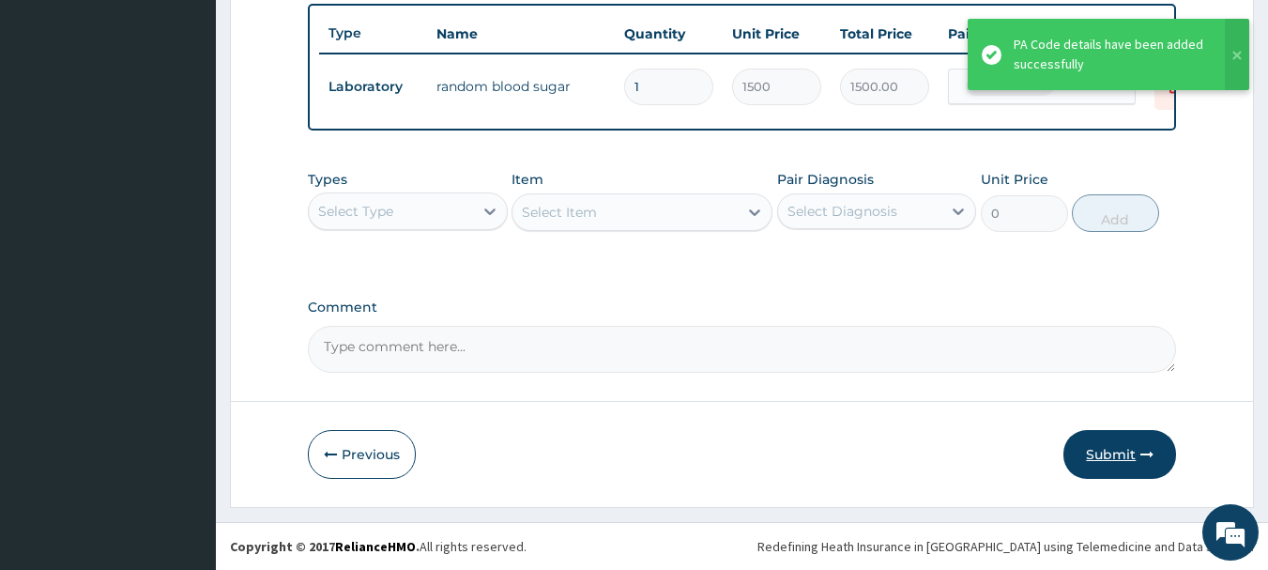
click at [1130, 461] on button "Submit" at bounding box center [1119, 454] width 113 height 49
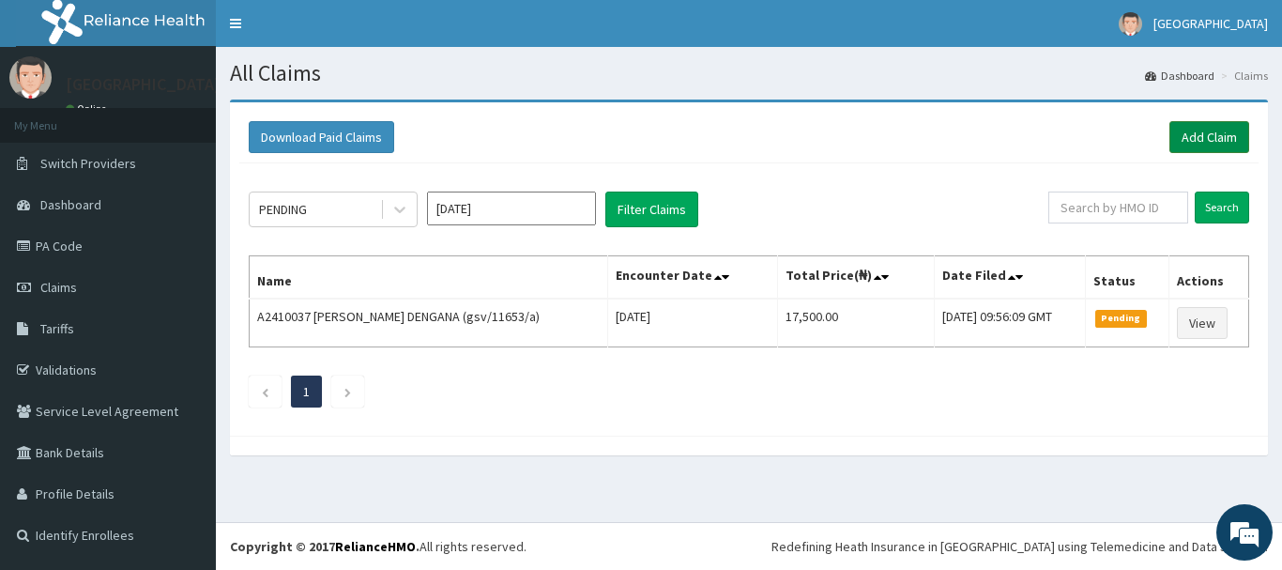
click at [1204, 135] on link "Add Claim" at bounding box center [1209, 137] width 80 height 32
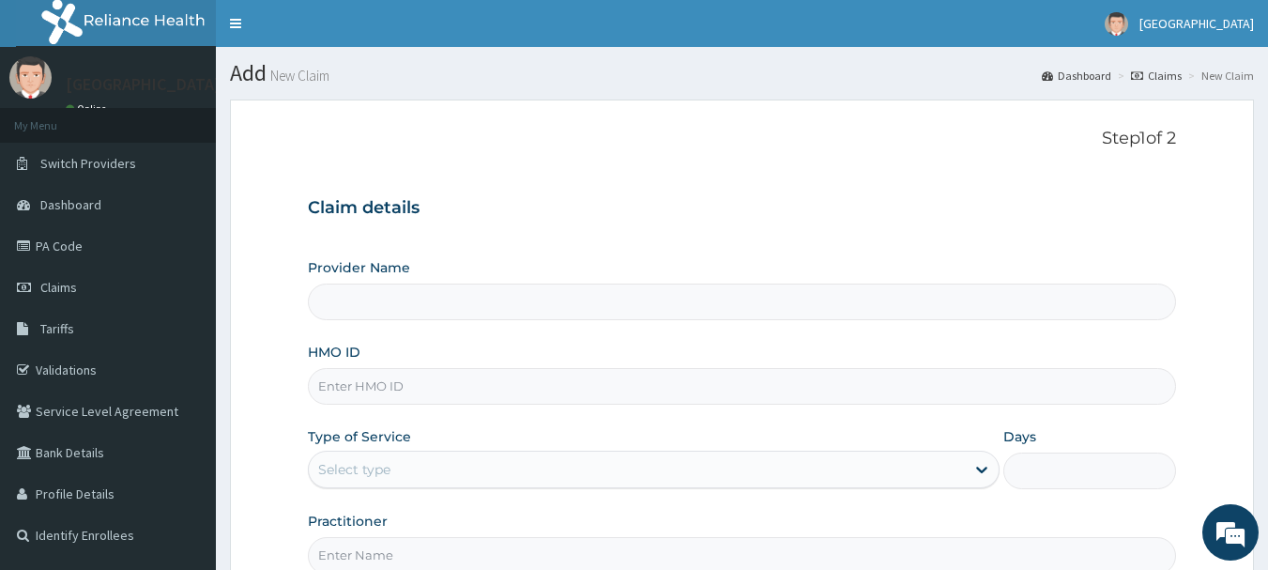
click at [465, 373] on input "HMO ID" at bounding box center [742, 386] width 869 height 37
type input "RIDCOL HOSPITAL (IGWURUTA)"
click at [361, 387] on input "HMO ID" at bounding box center [742, 386] width 869 height 37
paste input "SFL/10114/B"
click at [343, 387] on input "SFL/10114/B" at bounding box center [742, 386] width 869 height 37
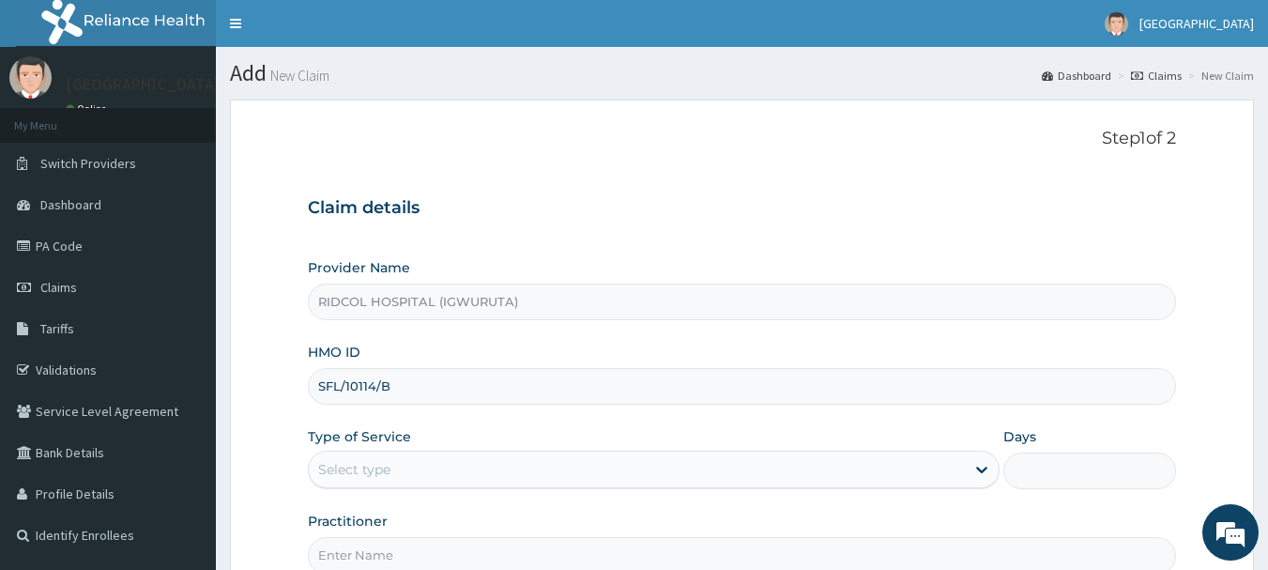
type input "SFL/10114/B"
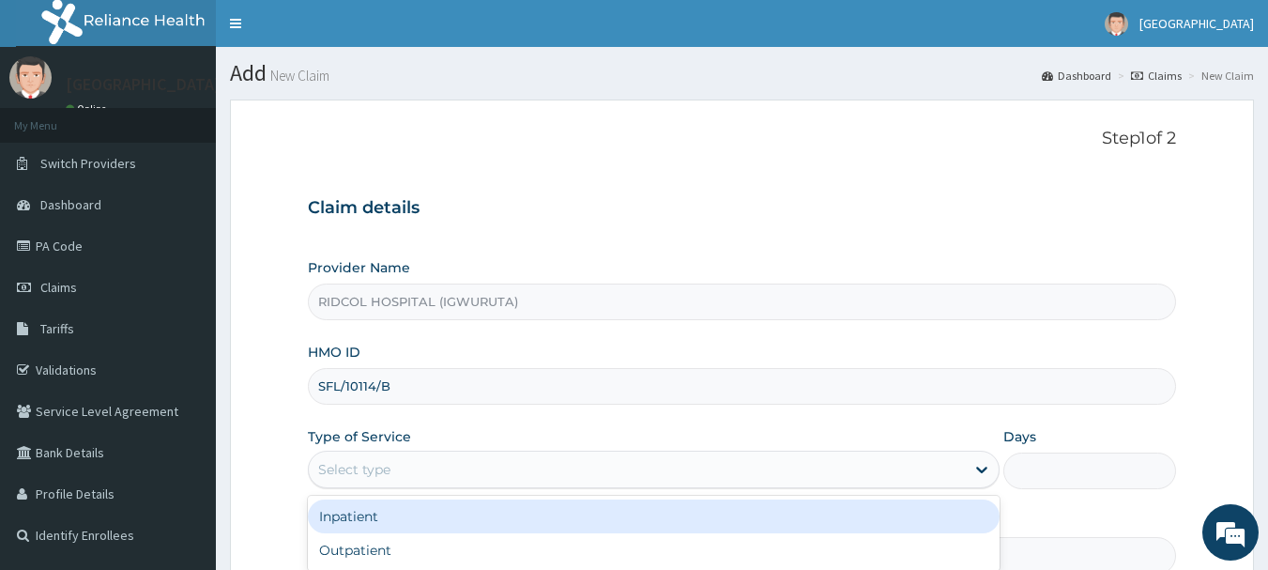
click at [398, 471] on div "Select type" at bounding box center [637, 469] width 656 height 30
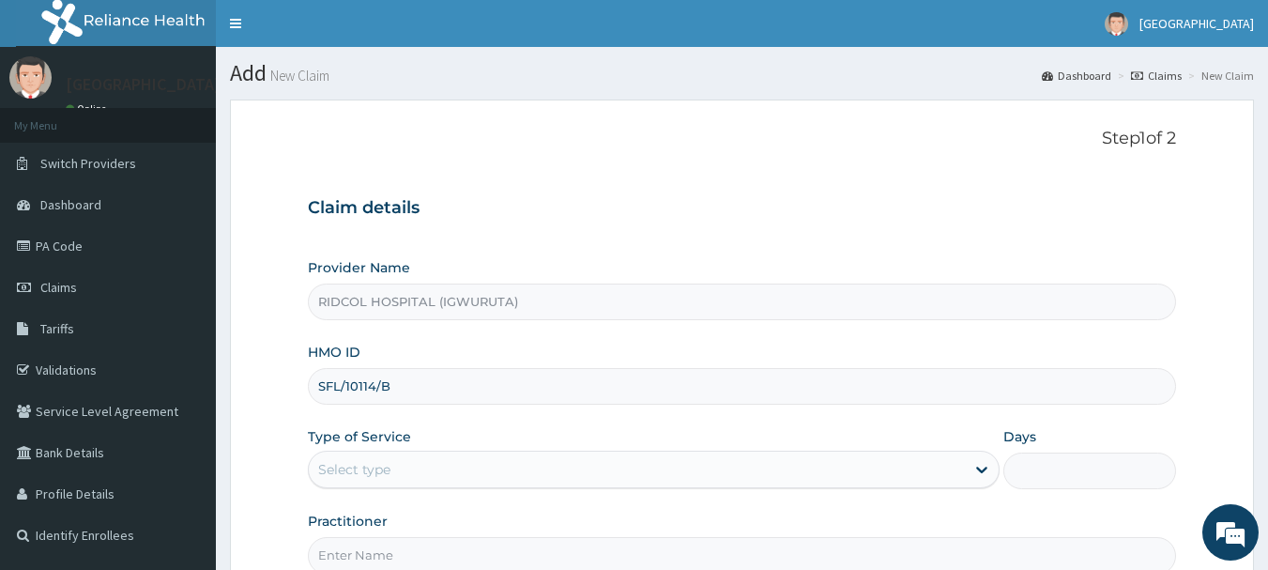
click at [439, 475] on div "Select type" at bounding box center [637, 469] width 656 height 30
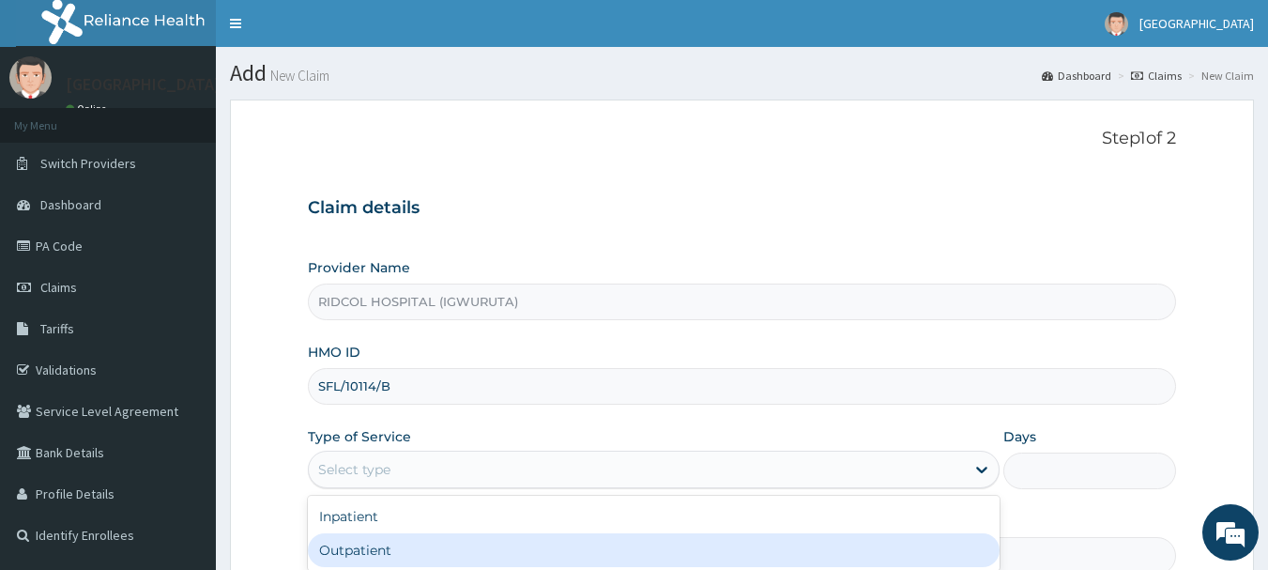
click at [428, 543] on div "Outpatient" at bounding box center [654, 550] width 692 height 34
type input "1"
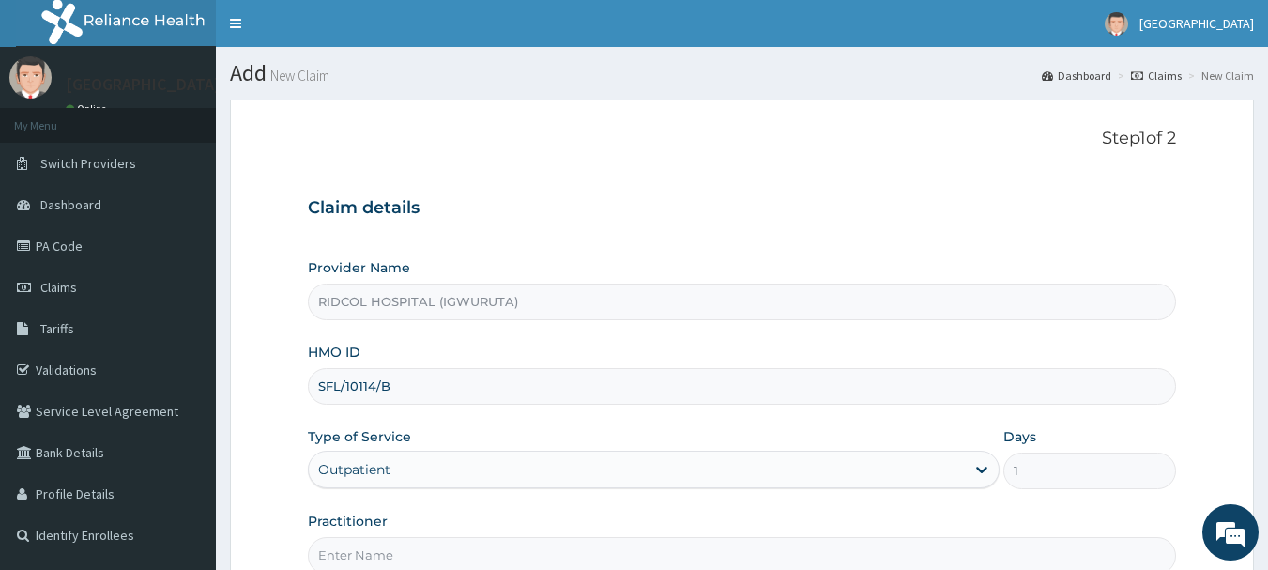
click at [404, 554] on input "Practitioner" at bounding box center [742, 555] width 869 height 37
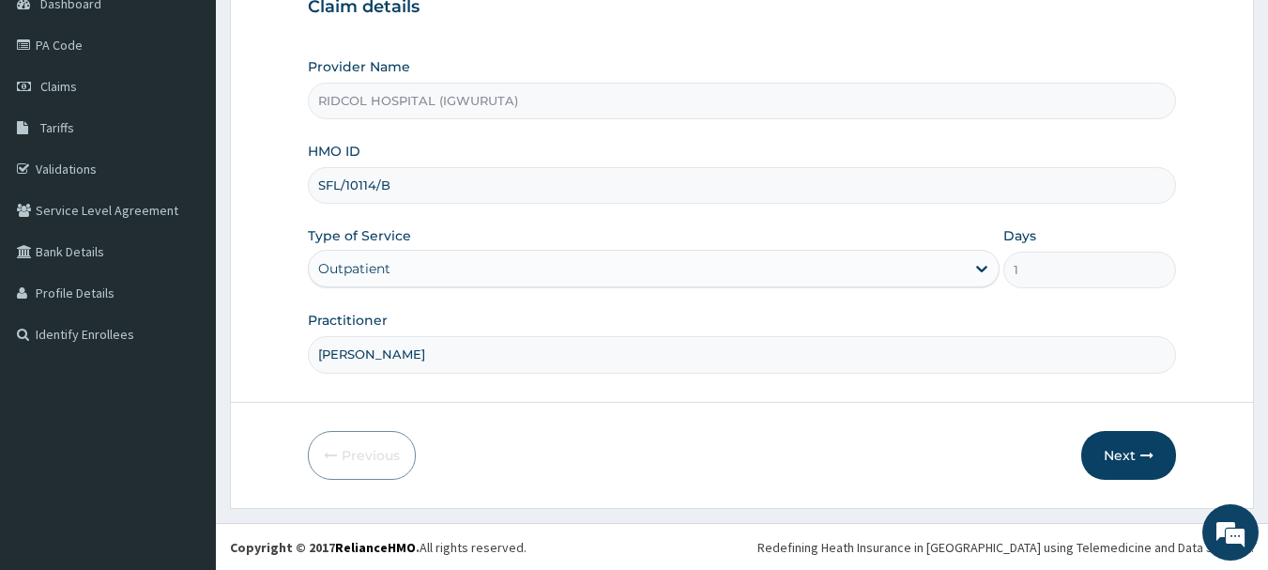
scroll to position [202, 0]
type input "[PERSON_NAME]"
click at [1130, 455] on button "Next" at bounding box center [1128, 454] width 95 height 49
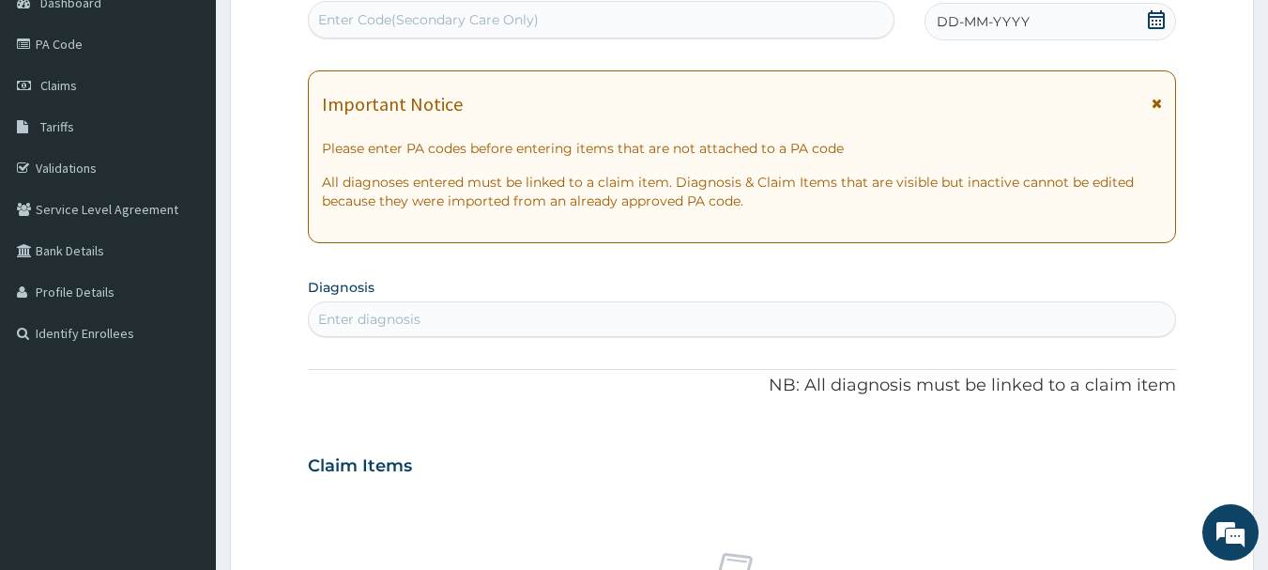
click at [442, 13] on div "Enter Code(Secondary Care Only)" at bounding box center [428, 19] width 221 height 19
paste input "PA/54A9EE"
type input "PA/54A9EE"
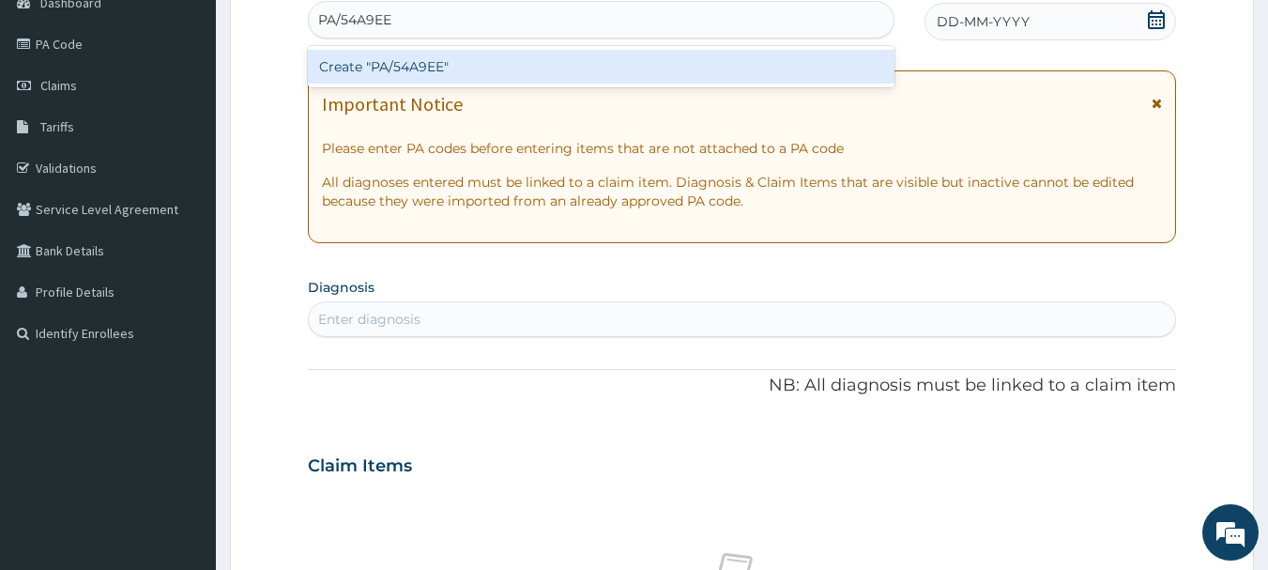
click at [497, 62] on div "Create "PA/54A9EE"" at bounding box center [601, 67] width 587 height 34
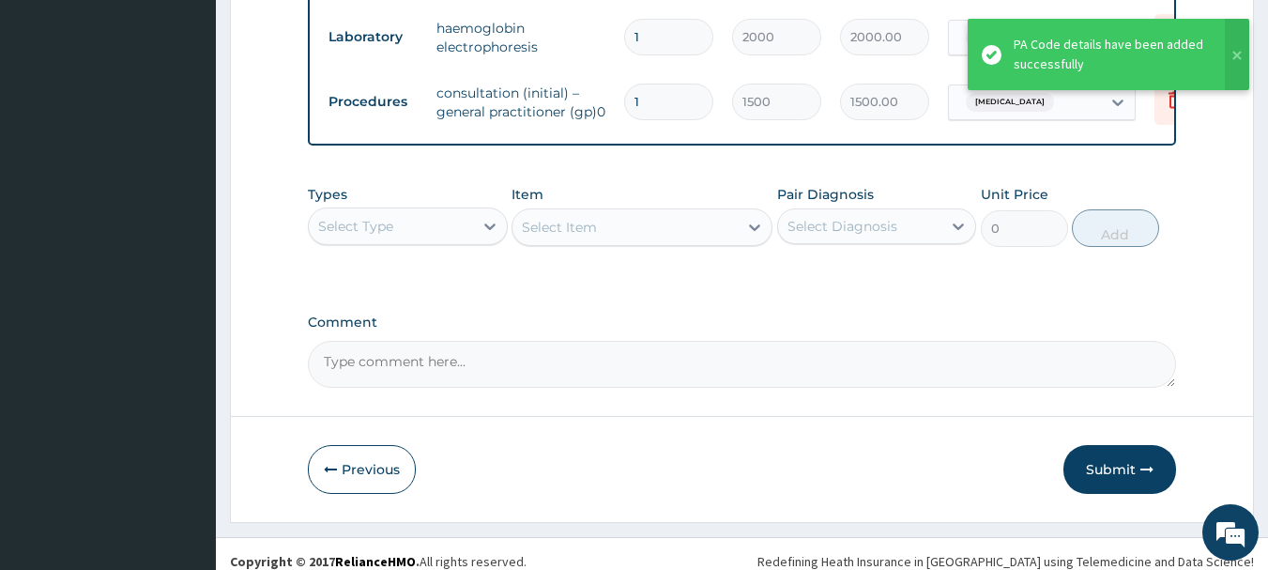
scroll to position [1356, 0]
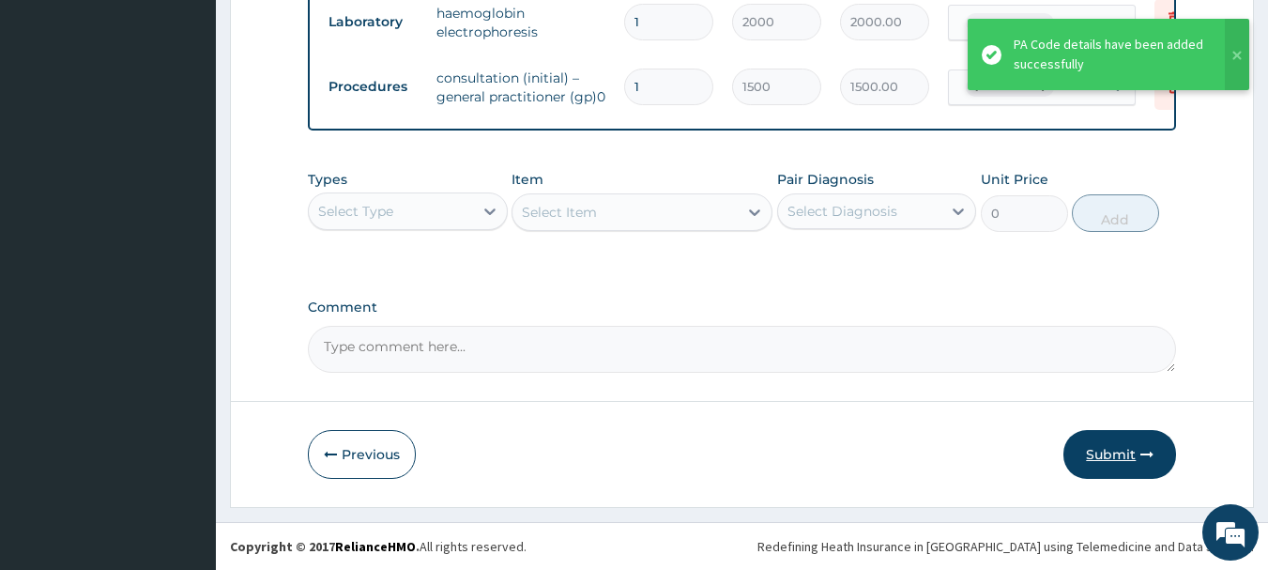
click at [1112, 454] on button "Submit" at bounding box center [1119, 454] width 113 height 49
